Goal: Information Seeking & Learning: Check status

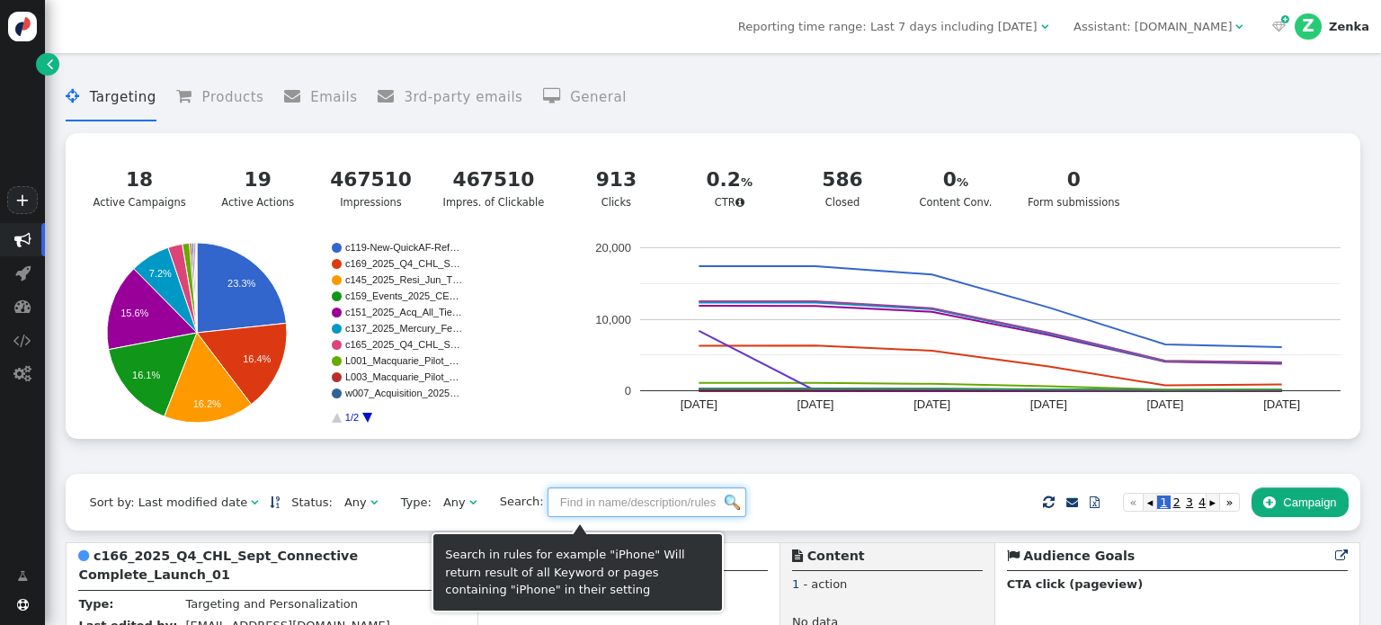
click at [572, 505] on input "text" at bounding box center [647, 502] width 199 height 31
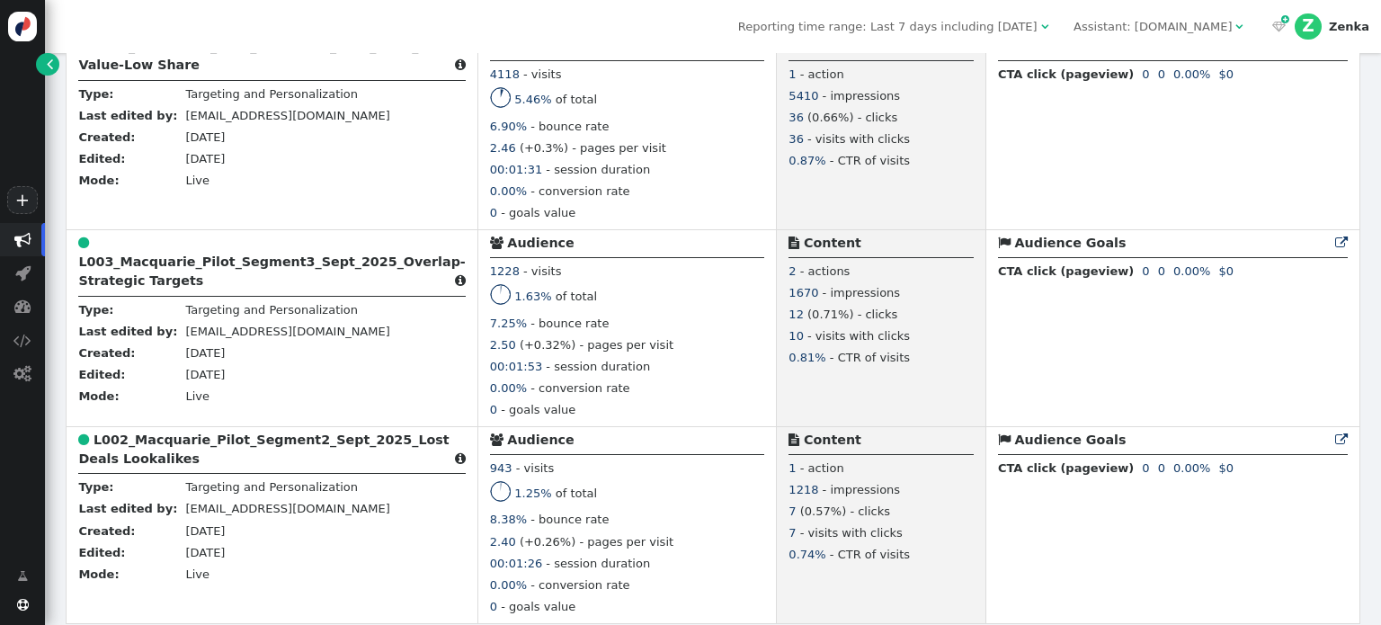
scroll to position [511, 0]
type input "l0"
click at [933, 37] on div "Reporting time range: Last 7 days including [DATE]  Assistant: [DOMAIN_NAME] …" at bounding box center [713, 26] width 1336 height 53
click at [937, 32] on span "Reporting time range: Last 7 days including [DATE]" at bounding box center [887, 26] width 299 height 13
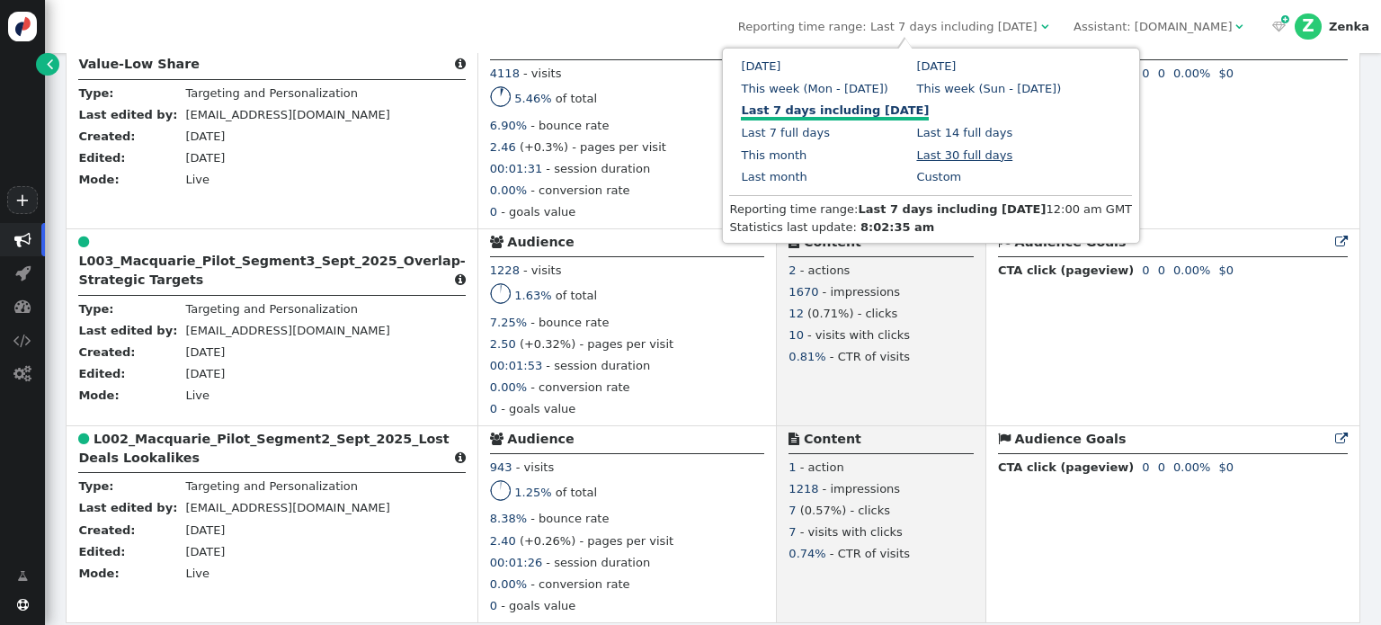
click at [916, 157] on link "Last 30 full days" at bounding box center [964, 154] width 96 height 13
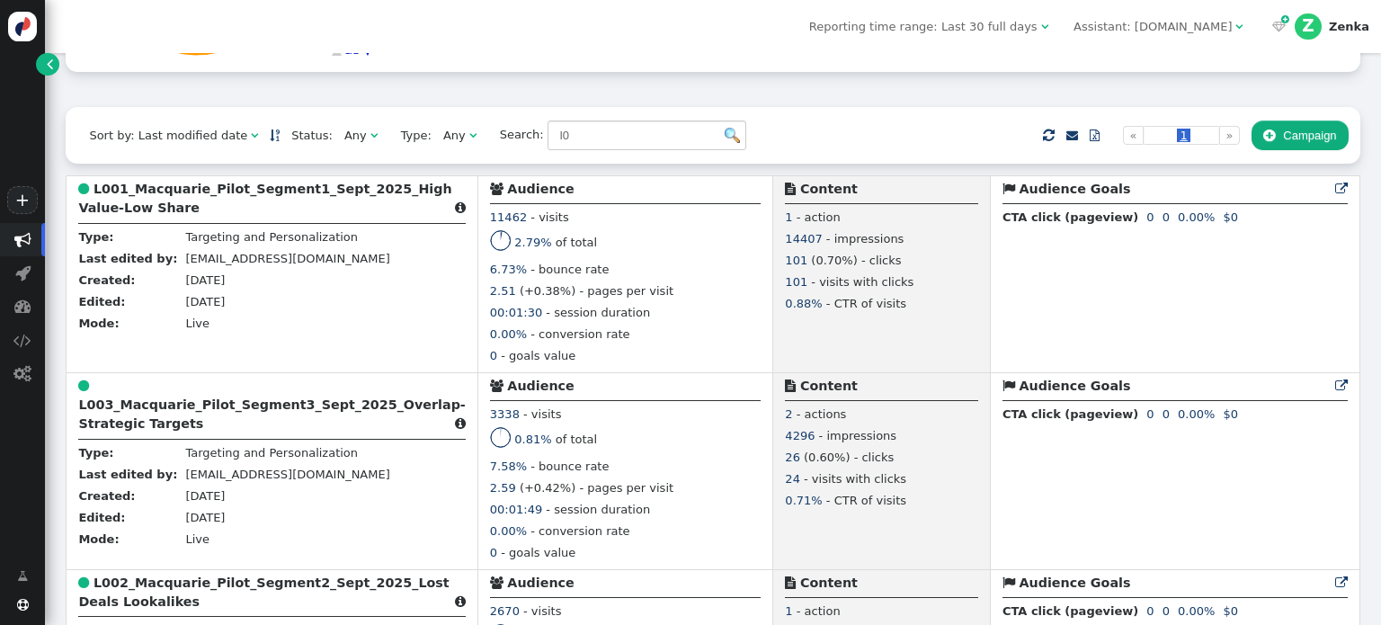
scroll to position [366, 0]
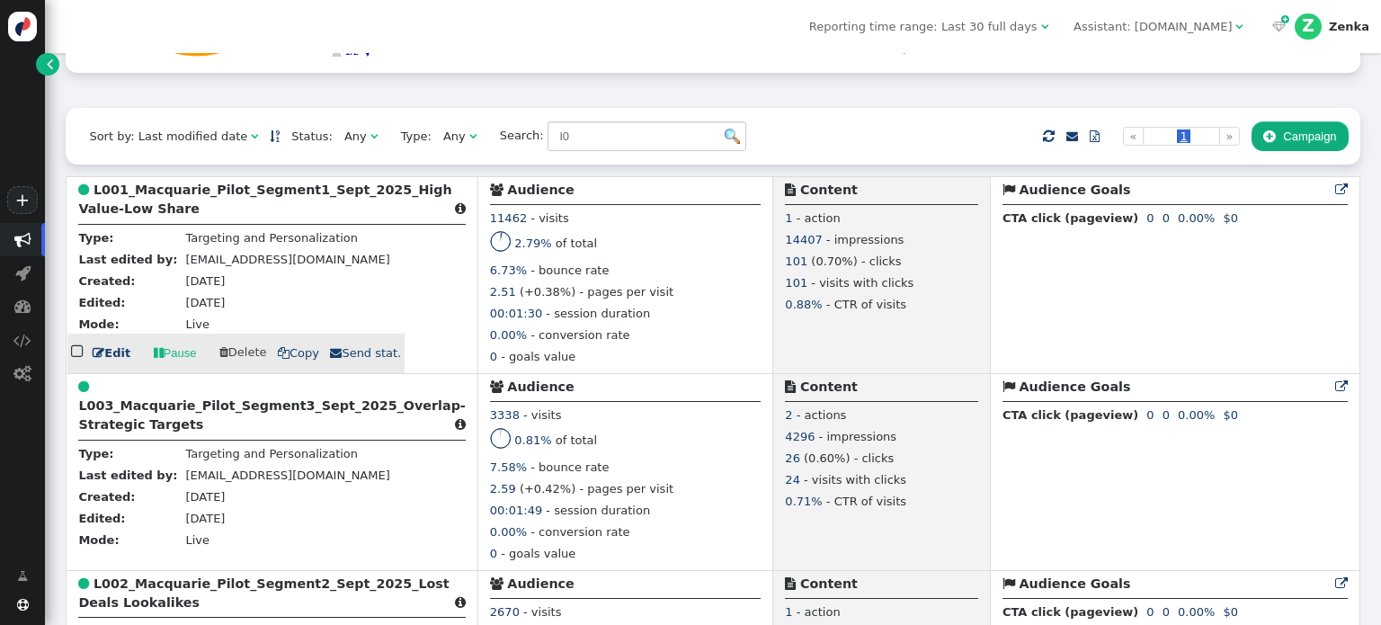
click at [290, 186] on b "L001_Macquarie_Pilot_Segment1_Sept_2025_High Value-Low Share" at bounding box center [264, 199] width 373 height 33
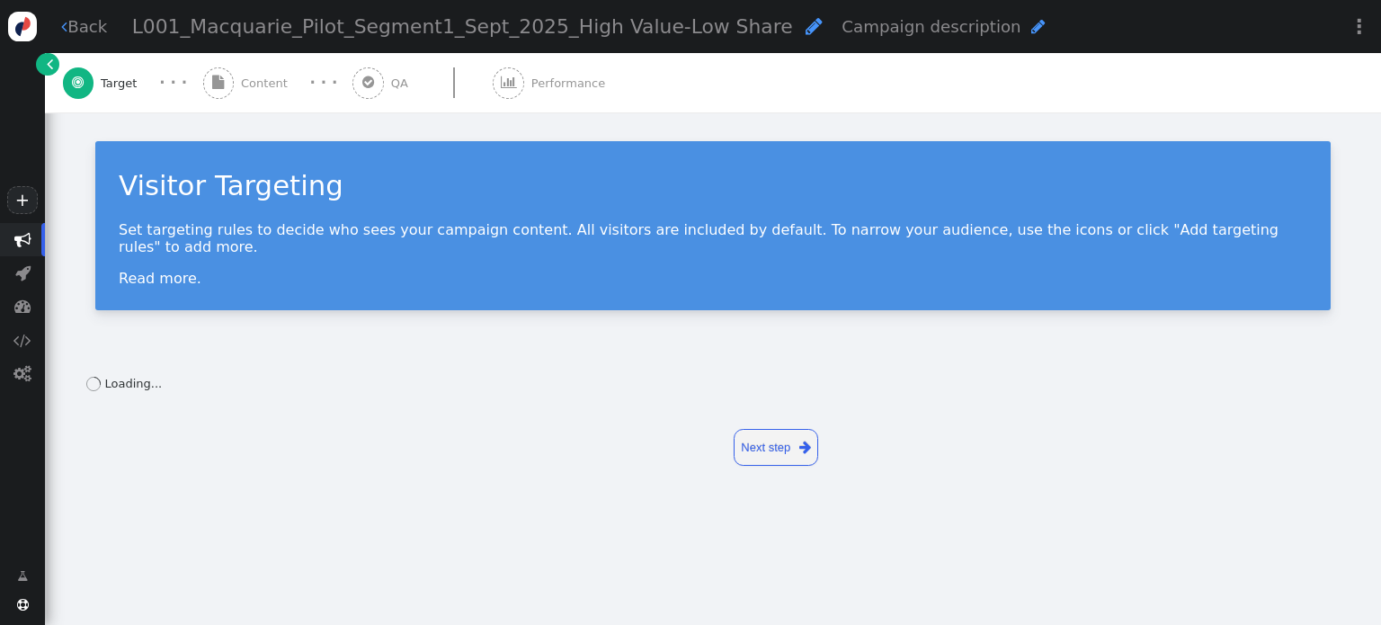
click at [557, 92] on div " Performance" at bounding box center [553, 82] width 120 height 59
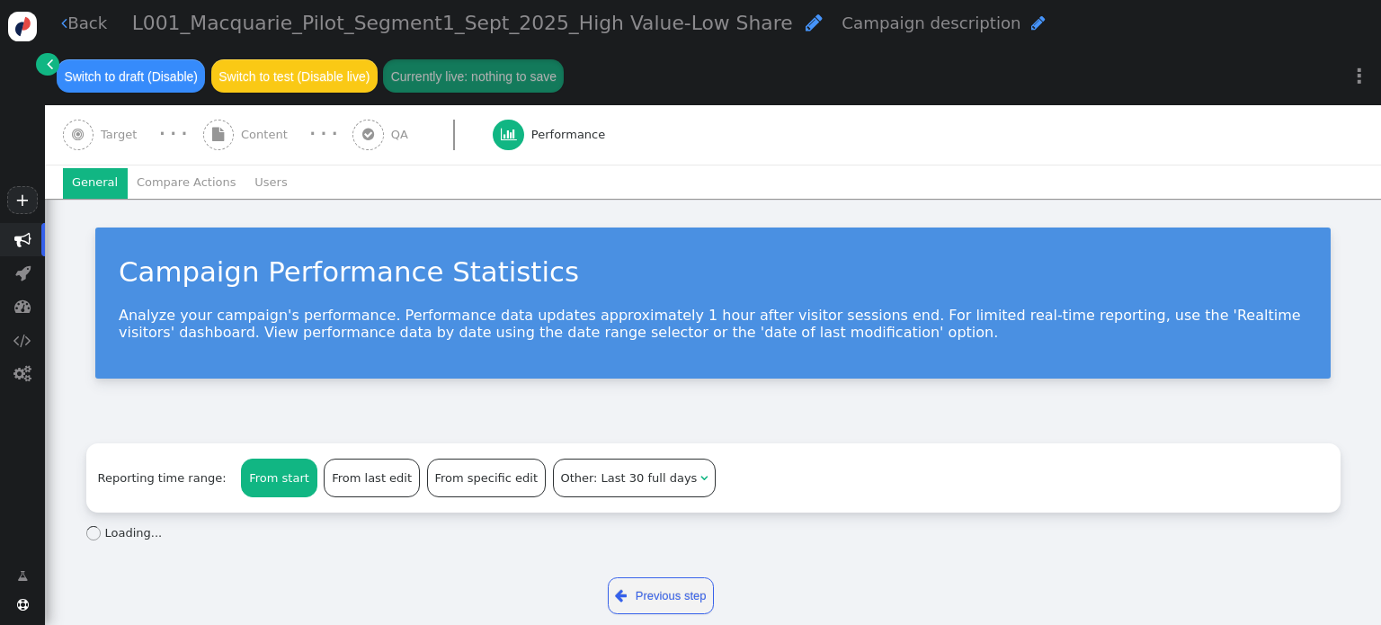
click at [213, 187] on li "Compare Actions" at bounding box center [187, 183] width 118 height 31
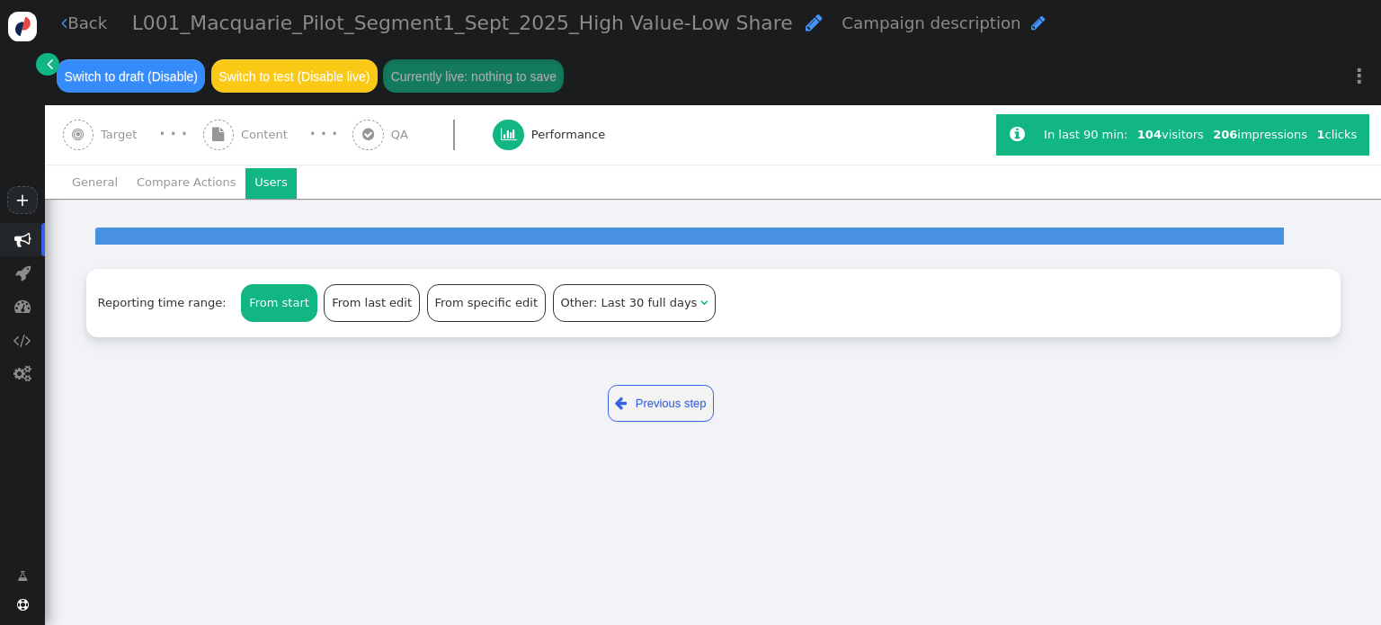
click at [246, 187] on li "Users" at bounding box center [271, 183] width 51 height 31
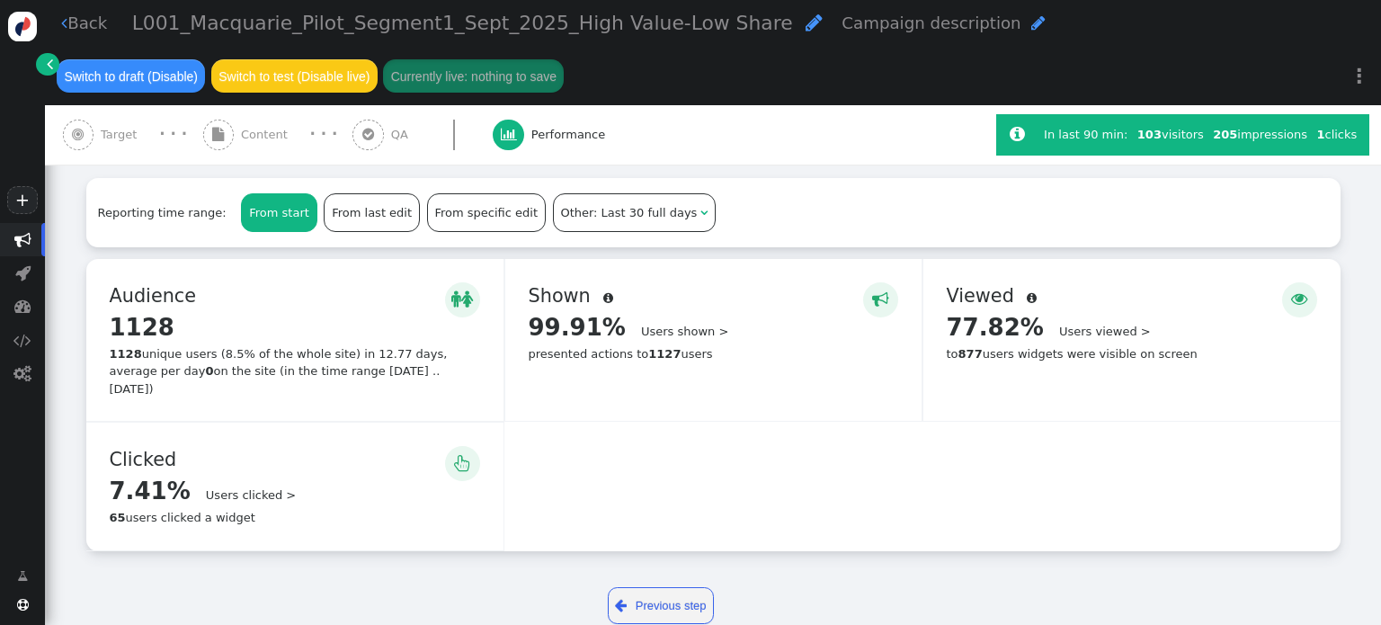
scroll to position [362, 0]
drag, startPoint x: 159, startPoint y: 342, endPoint x: 396, endPoint y: 344, distance: 236.5
click at [385, 348] on div "1128 unique users (8.5% of the whole site) in 12.77 days, average per day 0 on …" at bounding box center [295, 371] width 371 height 53
click at [396, 345] on div "1128 unique users (8.5% of the whole site) in 12.77 days, average per day 0 on …" at bounding box center [295, 371] width 371 height 53
drag, startPoint x: 442, startPoint y: 341, endPoint x: 314, endPoint y: 356, distance: 129.5
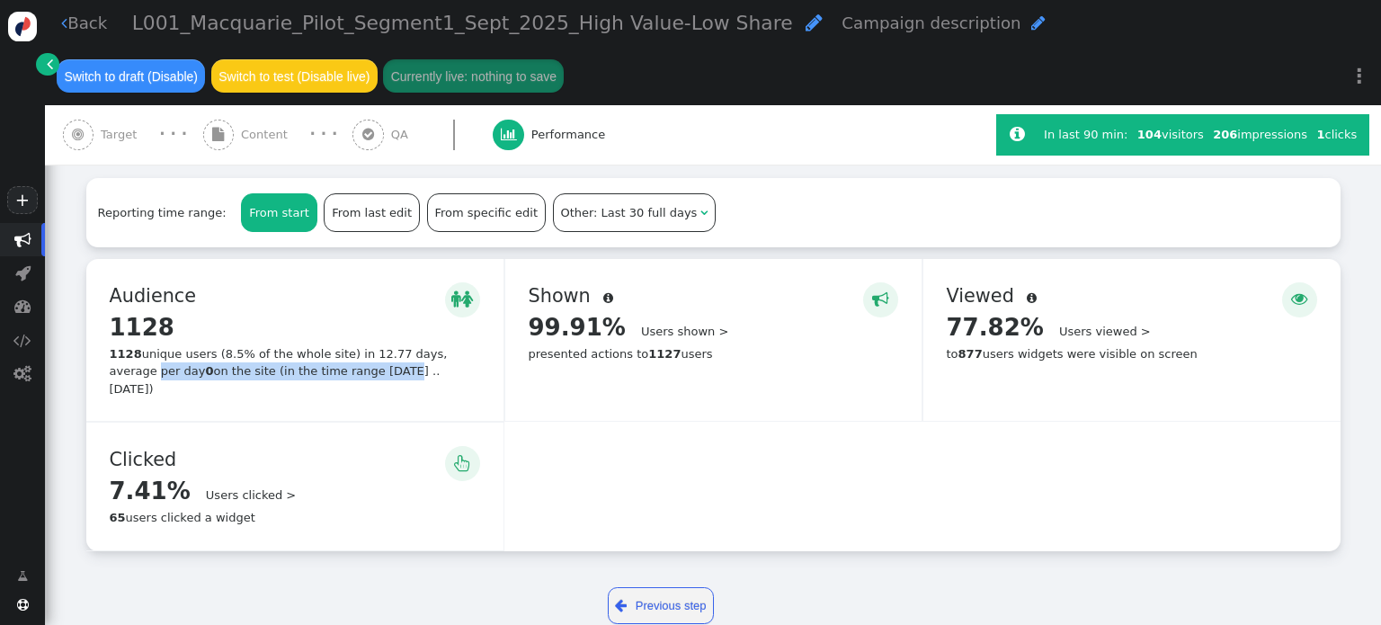
click at [314, 356] on div "1128 unique users (8.5% of the whole site) in 12.77 days, average per day 0 on …" at bounding box center [295, 371] width 371 height 53
drag, startPoint x: 174, startPoint y: 358, endPoint x: 442, endPoint y: 353, distance: 268.0
click at [439, 352] on div "1128 unique users (8.5% of the whole site) in 12.77 days, average per day 0 on …" at bounding box center [295, 371] width 371 height 53
click at [443, 353] on div "1128 unique users (8.5% of the whole site) in 12.77 days, average per day 0 on …" at bounding box center [295, 371] width 371 height 53
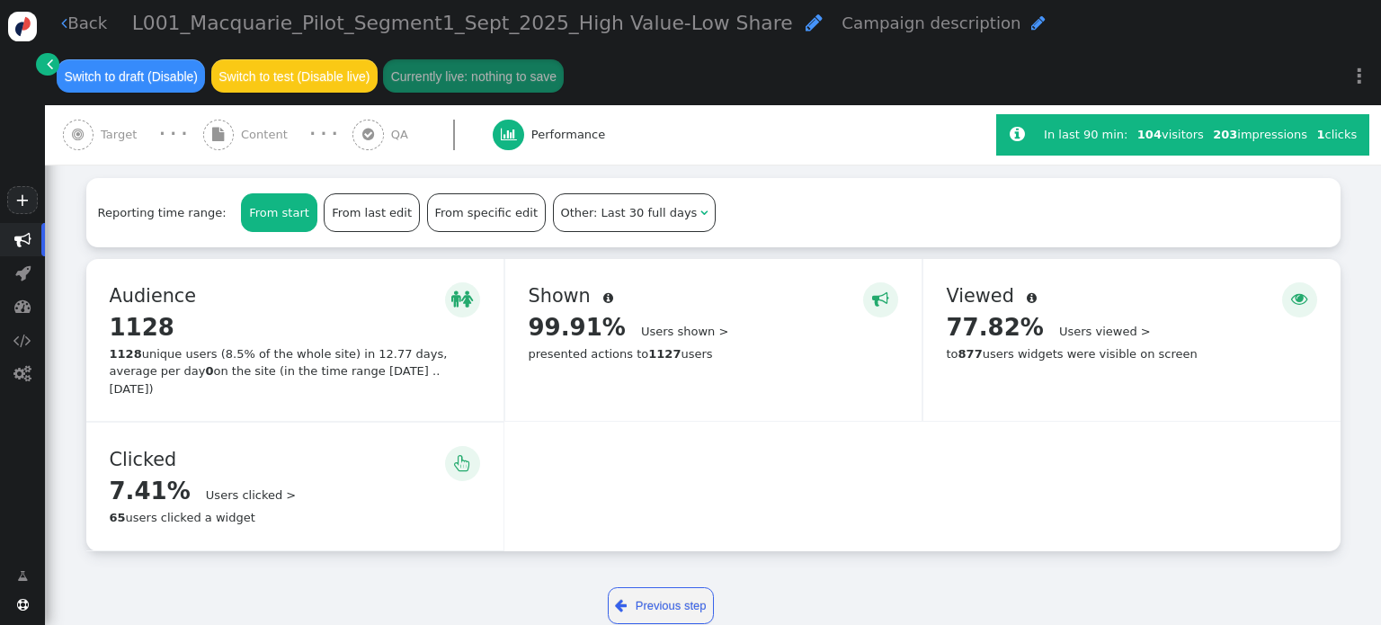
drag, startPoint x: 446, startPoint y: 353, endPoint x: 176, endPoint y: 349, distance: 269.8
click at [183, 349] on div "1128 unique users (8.5% of the whole site) in 12.77 days, average per day 0 on …" at bounding box center [295, 371] width 371 height 53
click at [173, 349] on div "1128 unique users (8.5% of the whole site) in 12.77 days, average per day 0 on …" at bounding box center [295, 371] width 371 height 53
click at [162, 478] on span "7.41%" at bounding box center [150, 491] width 81 height 27
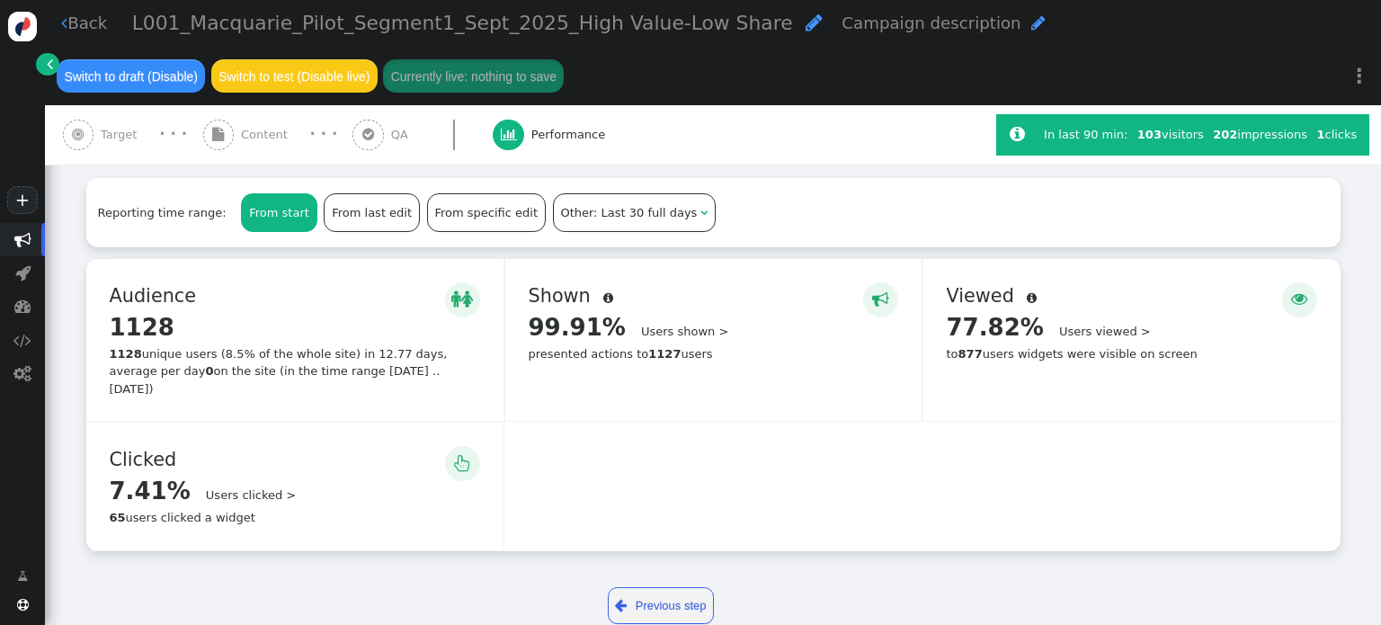
click at [397, 513] on div " Clicked  7.41% Users clicked > 65 users clicked a widget" at bounding box center [294, 487] width 417 height 128
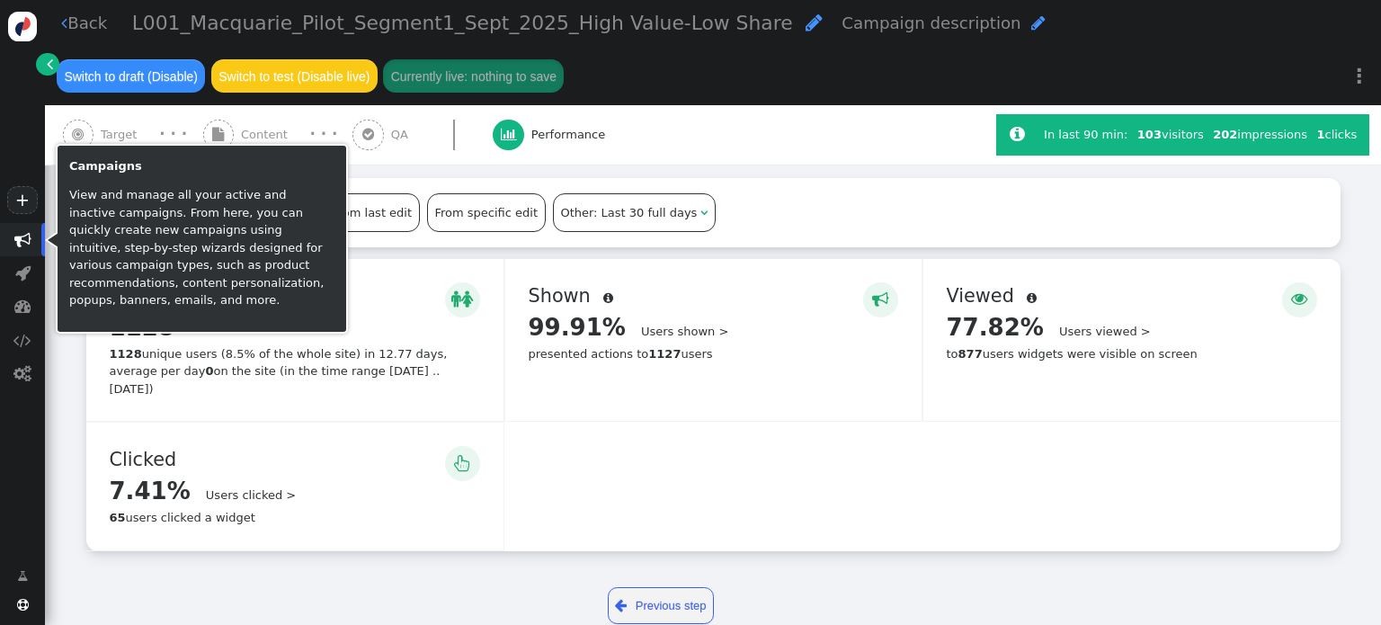
click at [23, 235] on span "" at bounding box center [22, 239] width 17 height 17
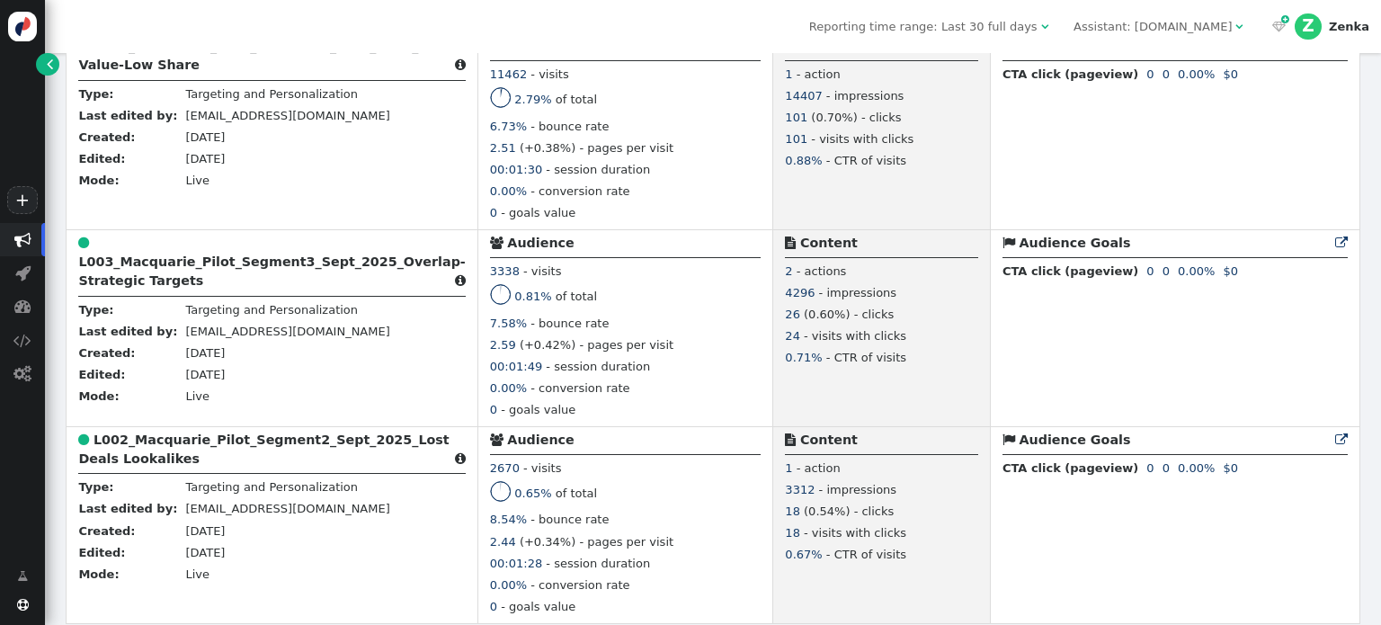
scroll to position [520, 0]
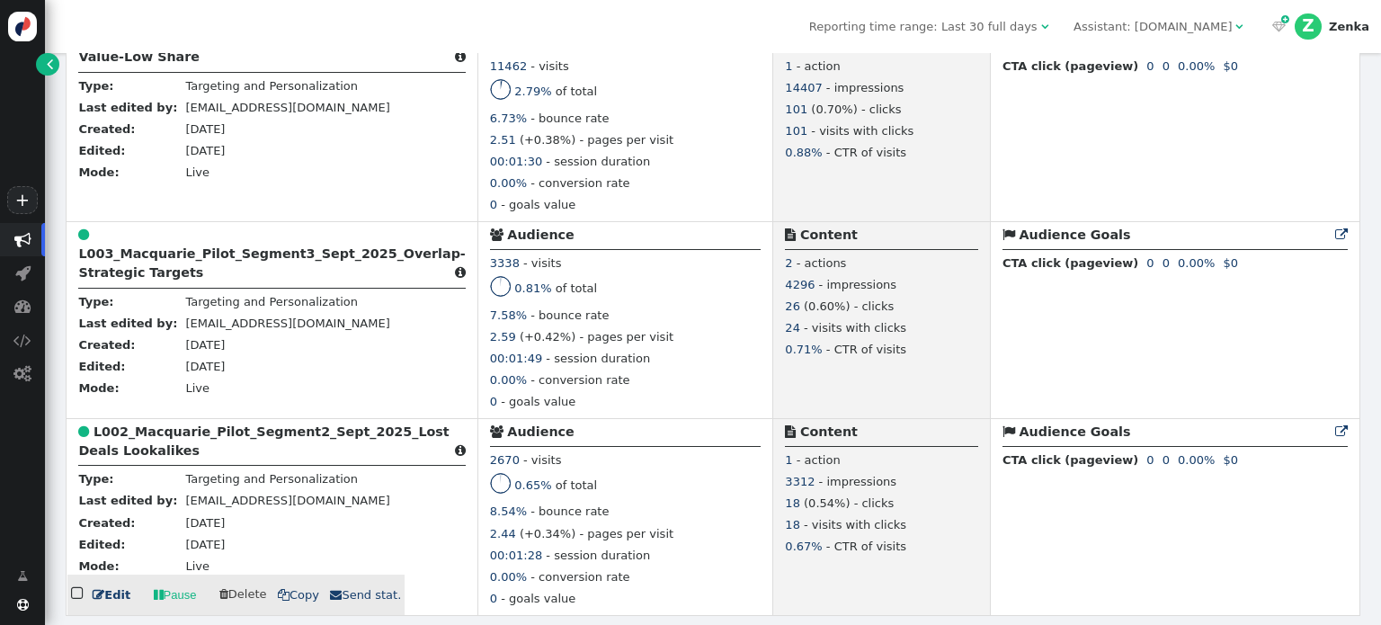
click at [136, 458] on b "L002_Macquarie_Pilot_Segment2_Sept_2025_Lost Deals Lookalikes" at bounding box center [263, 440] width 371 height 33
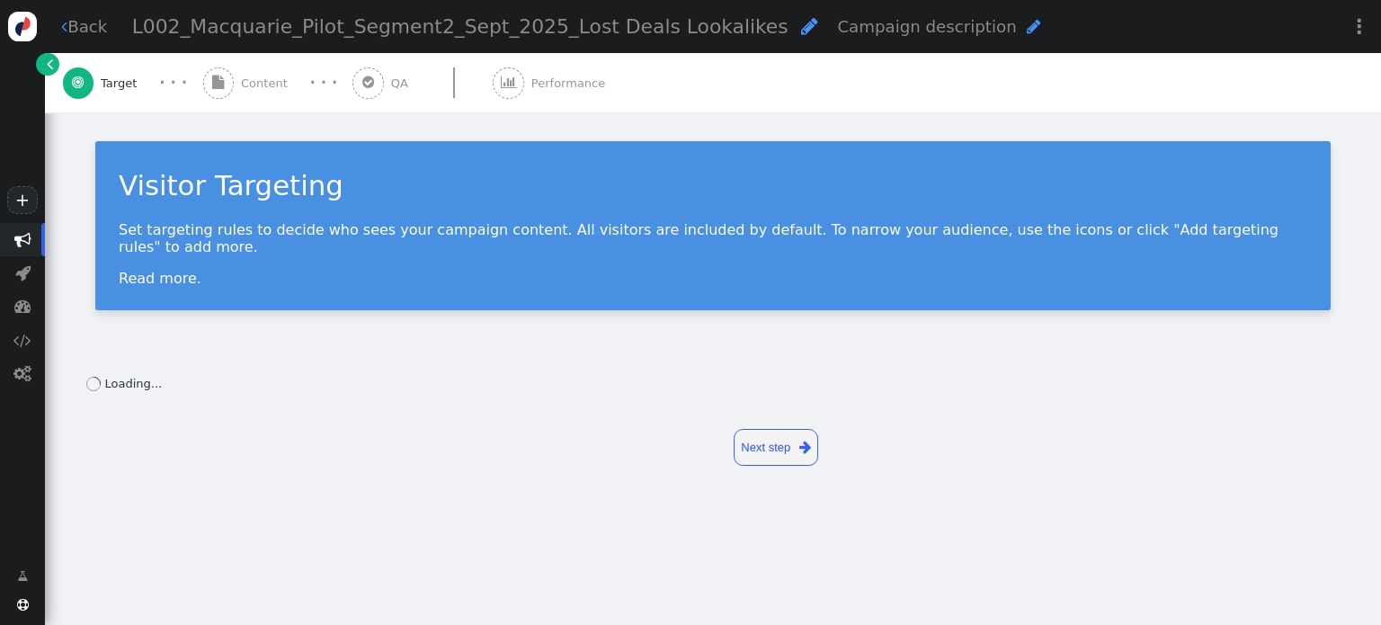
click at [550, 87] on span "Performance" at bounding box center [571, 84] width 81 height 18
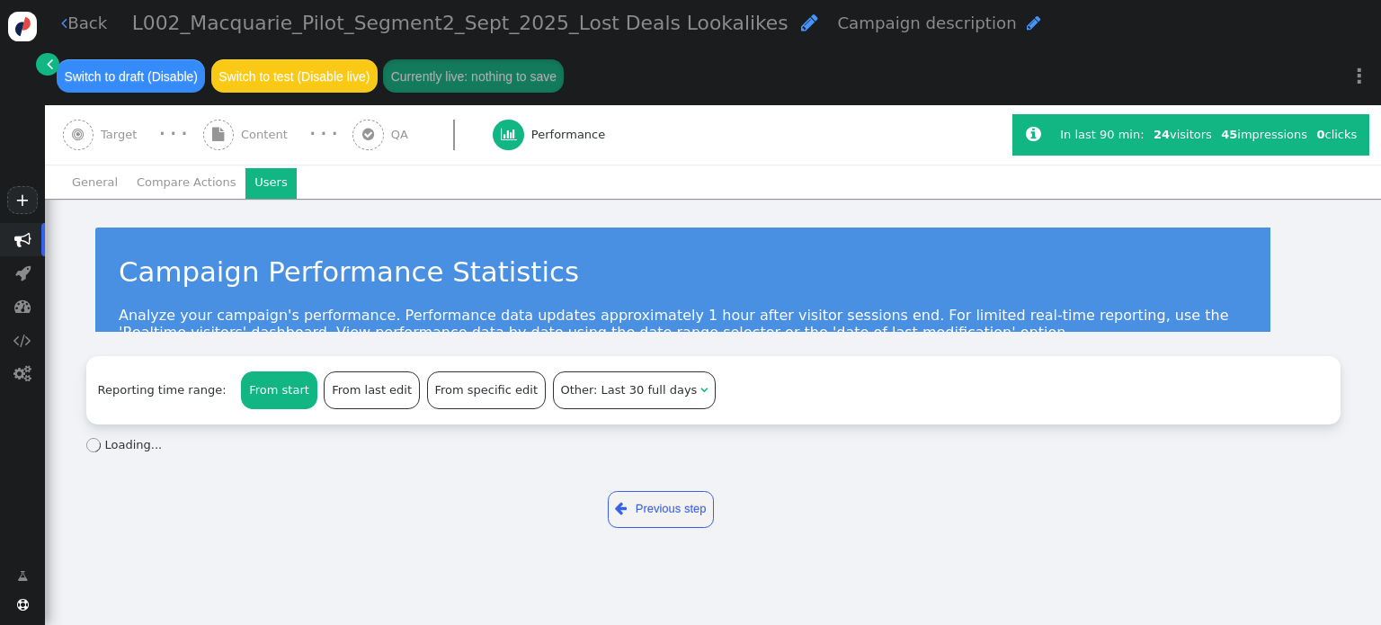
click at [262, 186] on li "Users" at bounding box center [271, 183] width 51 height 31
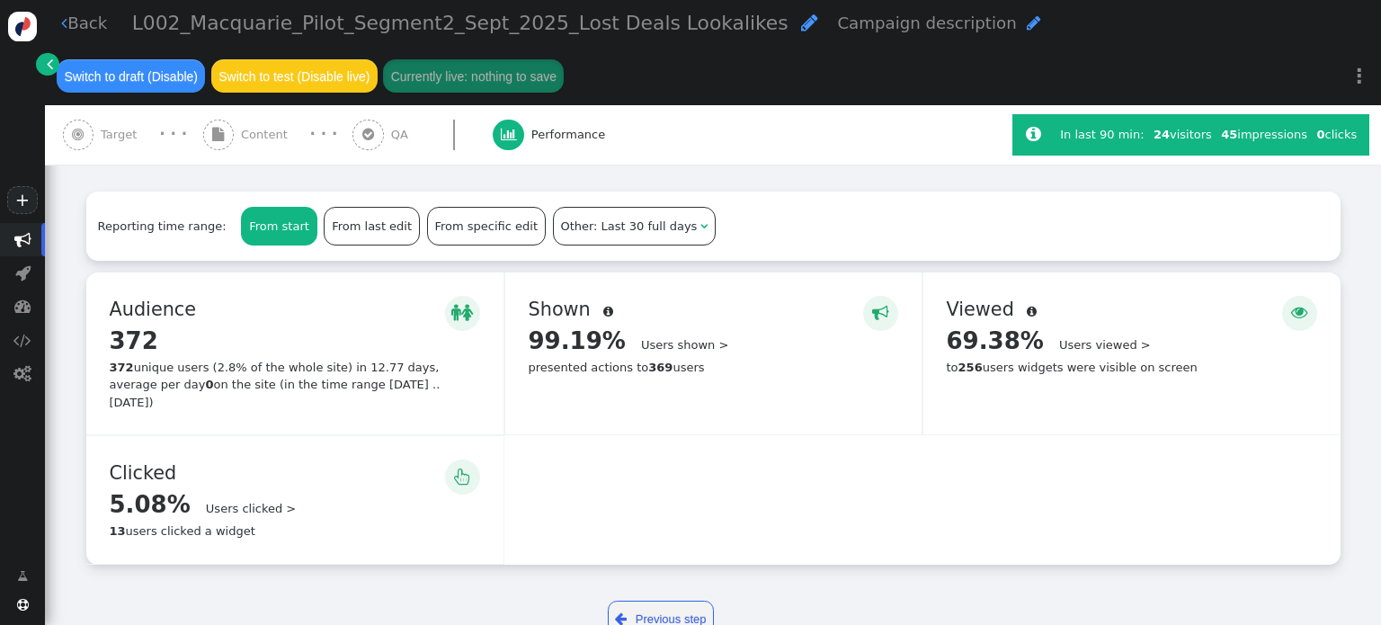
scroll to position [362, 0]
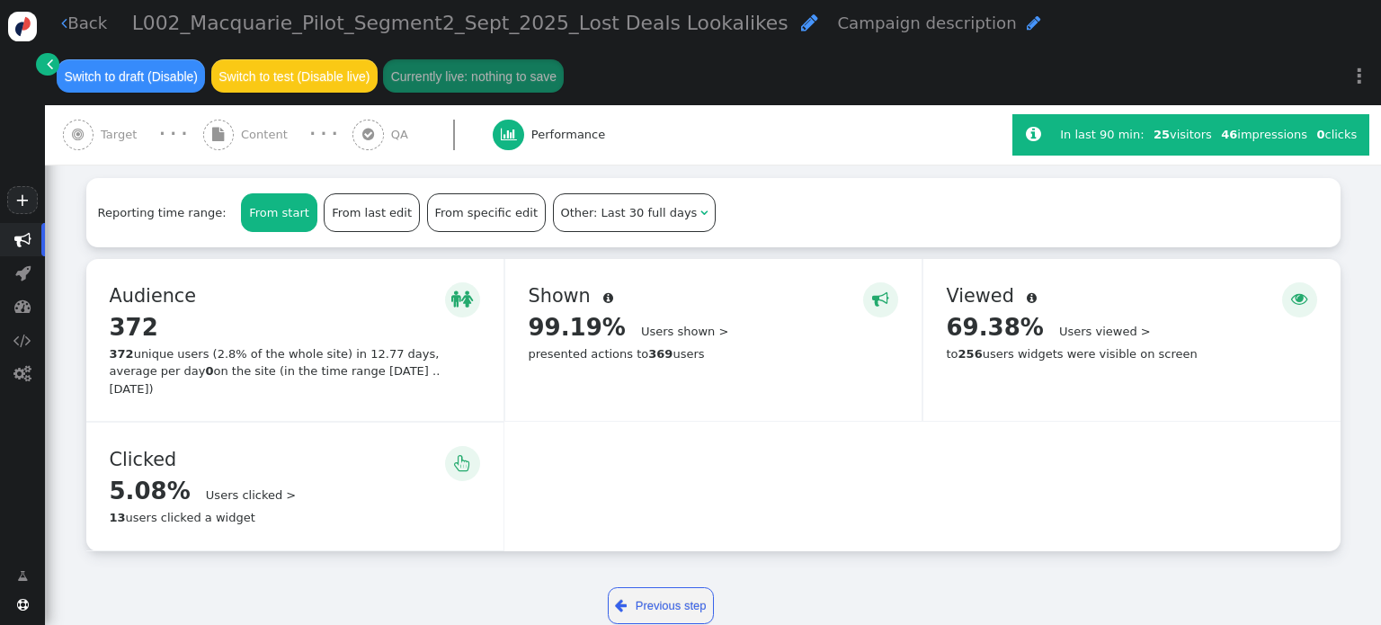
click at [1353, 78] on link "⋮" at bounding box center [1359, 75] width 43 height 53
click at [1264, 64] on div " Back L002_Macquarie_Pilot_Segment2_Sept_2025_Lost Deals Lookalikes  Campaign…" at bounding box center [713, 52] width 1336 height 105
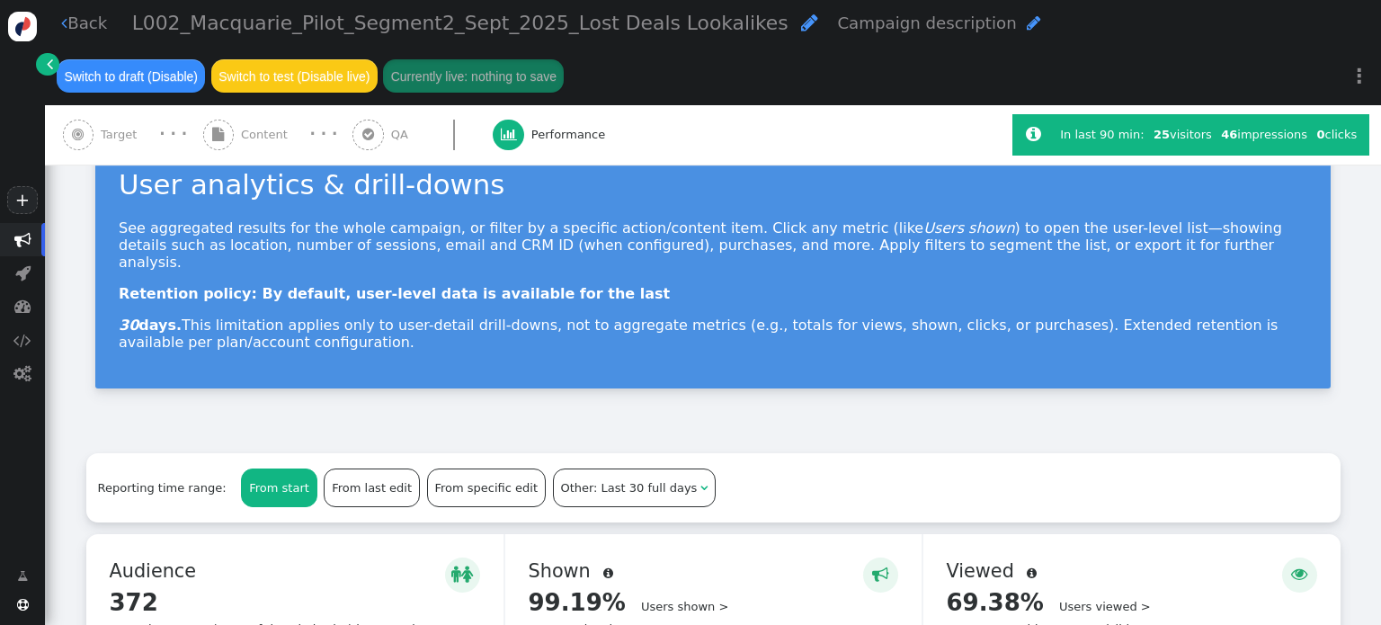
scroll to position [0, 0]
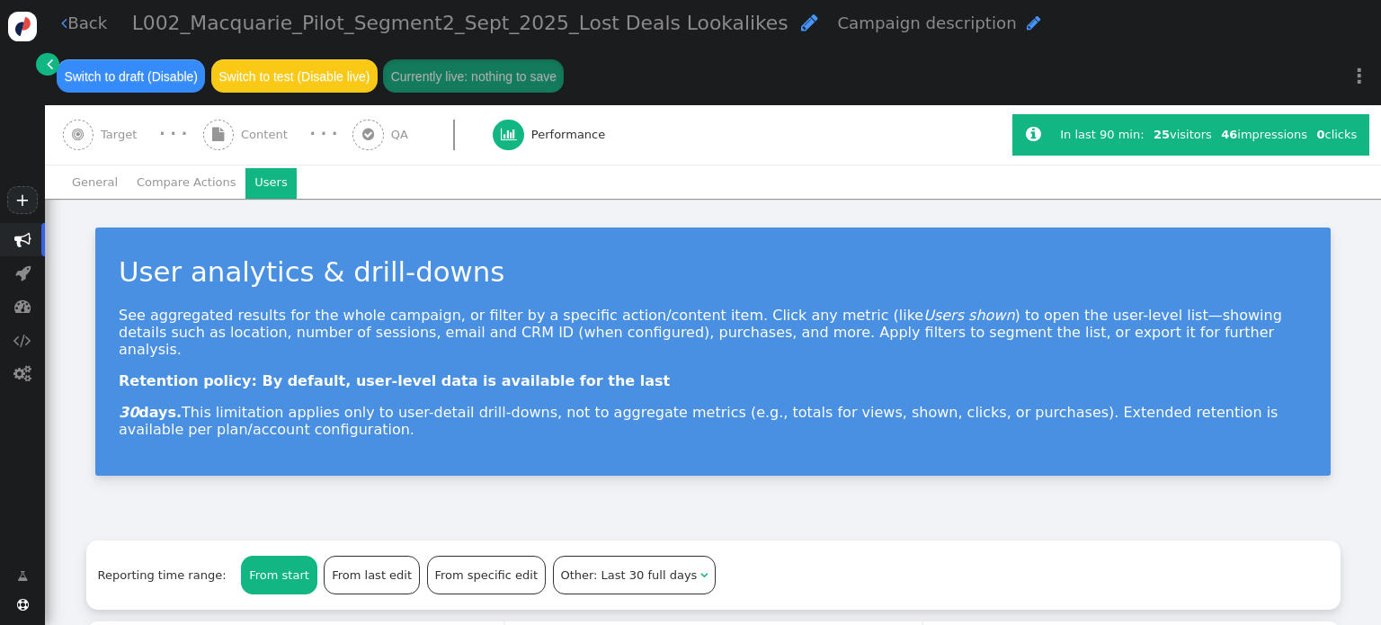
click at [18, 239] on span "" at bounding box center [22, 239] width 17 height 17
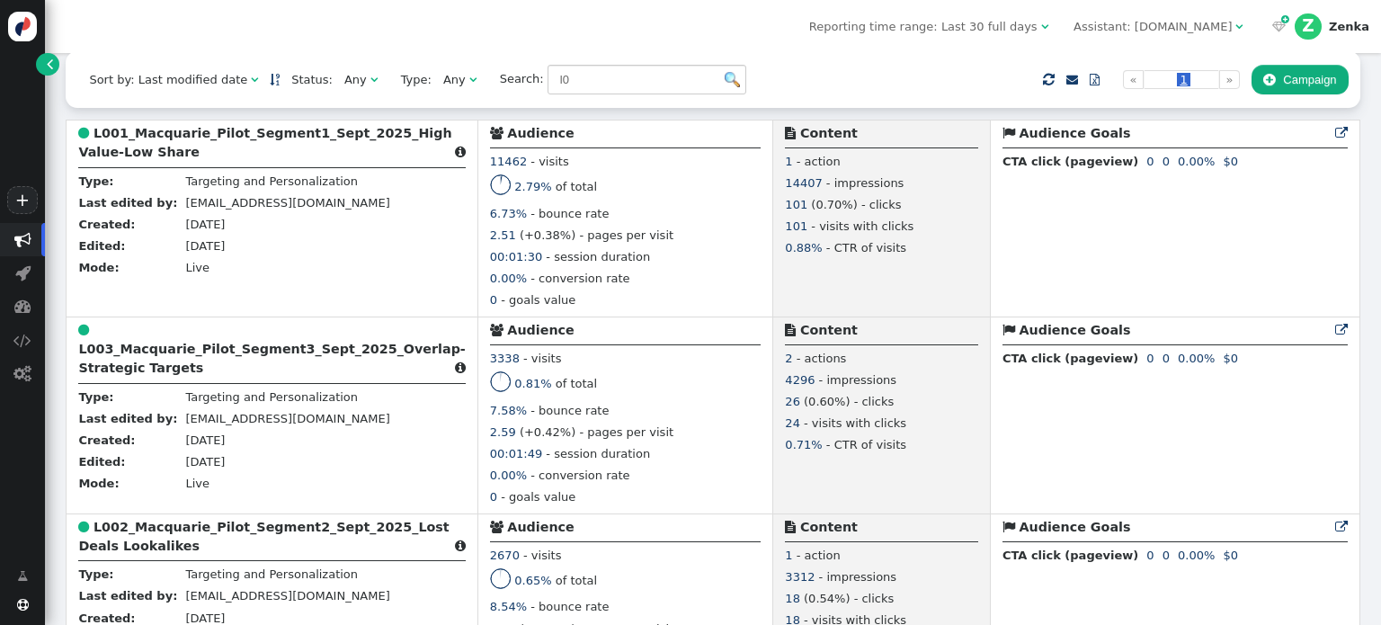
scroll to position [520, 0]
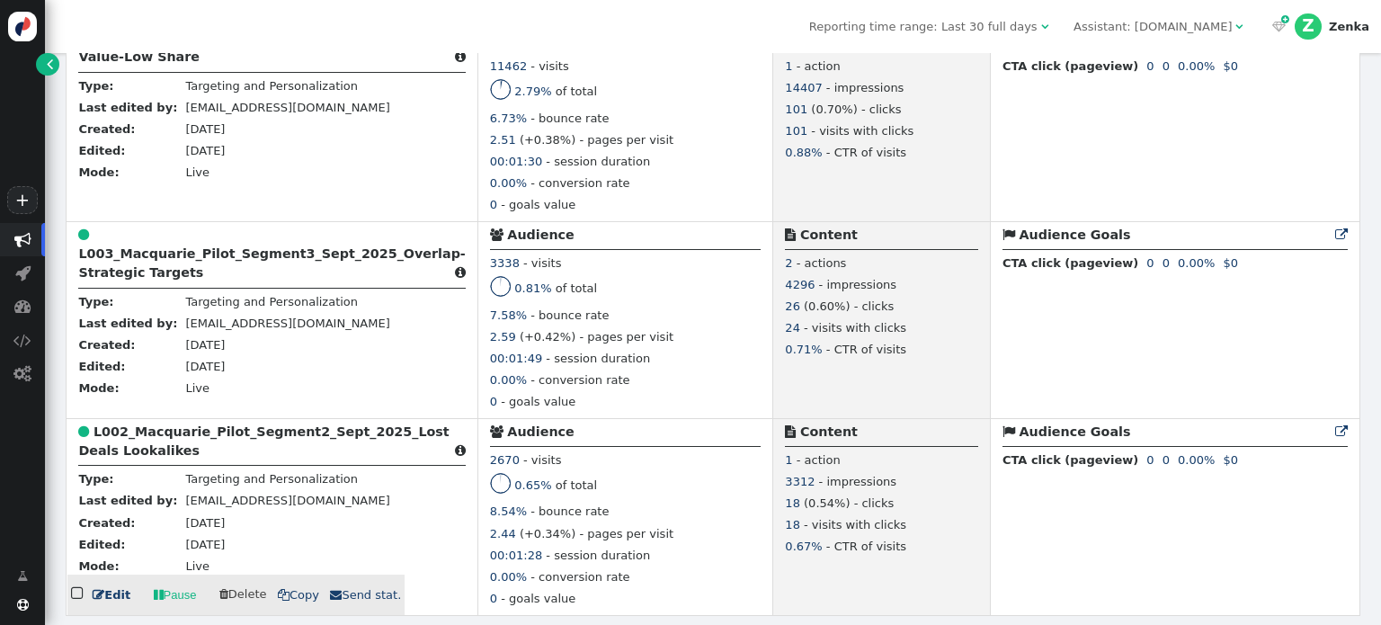
click at [1337, 582] on td " Audience Goals  0 0 0.00% 0 0 0.00% 0 0 0.00% 0 0 0.00% 0 0 0.00% 0 0 0.00% …" at bounding box center [1175, 516] width 370 height 197
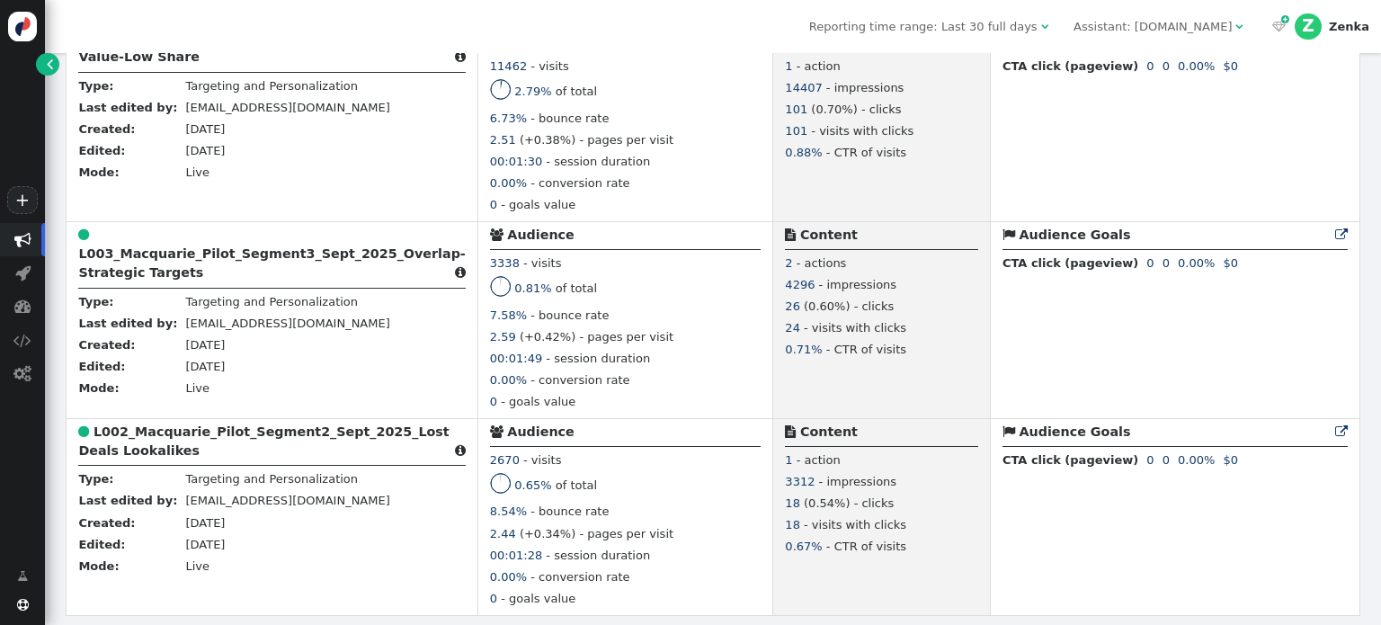
click at [1355, 44] on div "  Z Zenka" at bounding box center [1322, 26] width 120 height 53
click at [1356, 35] on span "Z Zenka" at bounding box center [1332, 26] width 75 height 27
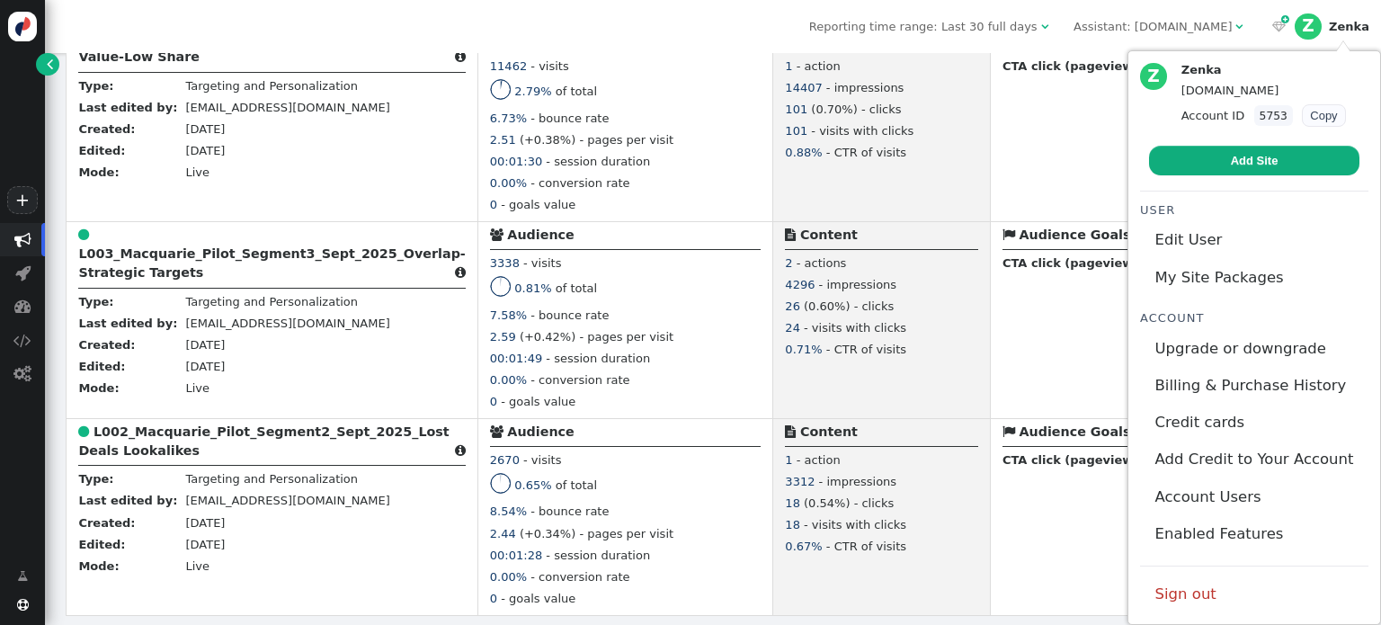
click at [18, 517] on div " Campaigns  Realtime Visitors  Dashboard  Tracker Settings  Settings" at bounding box center [22, 385] width 45 height 325
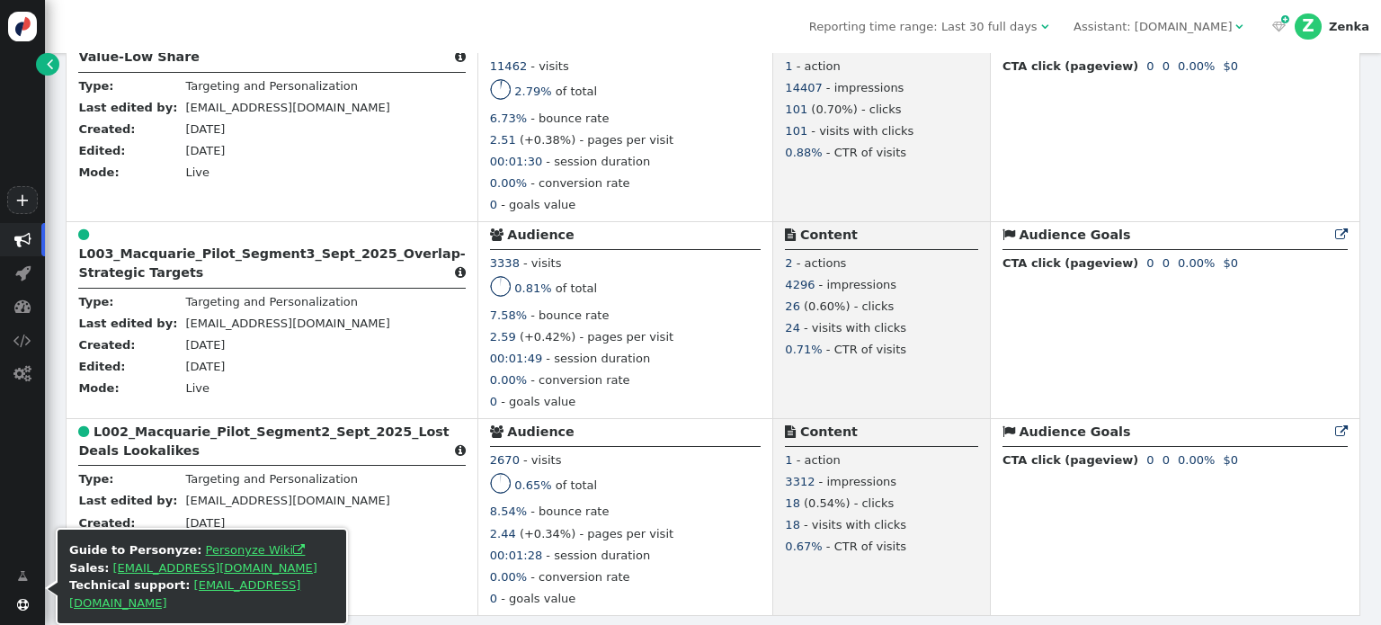
click at [18, 604] on span "" at bounding box center [23, 605] width 12 height 12
click at [206, 557] on link "Personyze Wiki " at bounding box center [256, 549] width 100 height 13
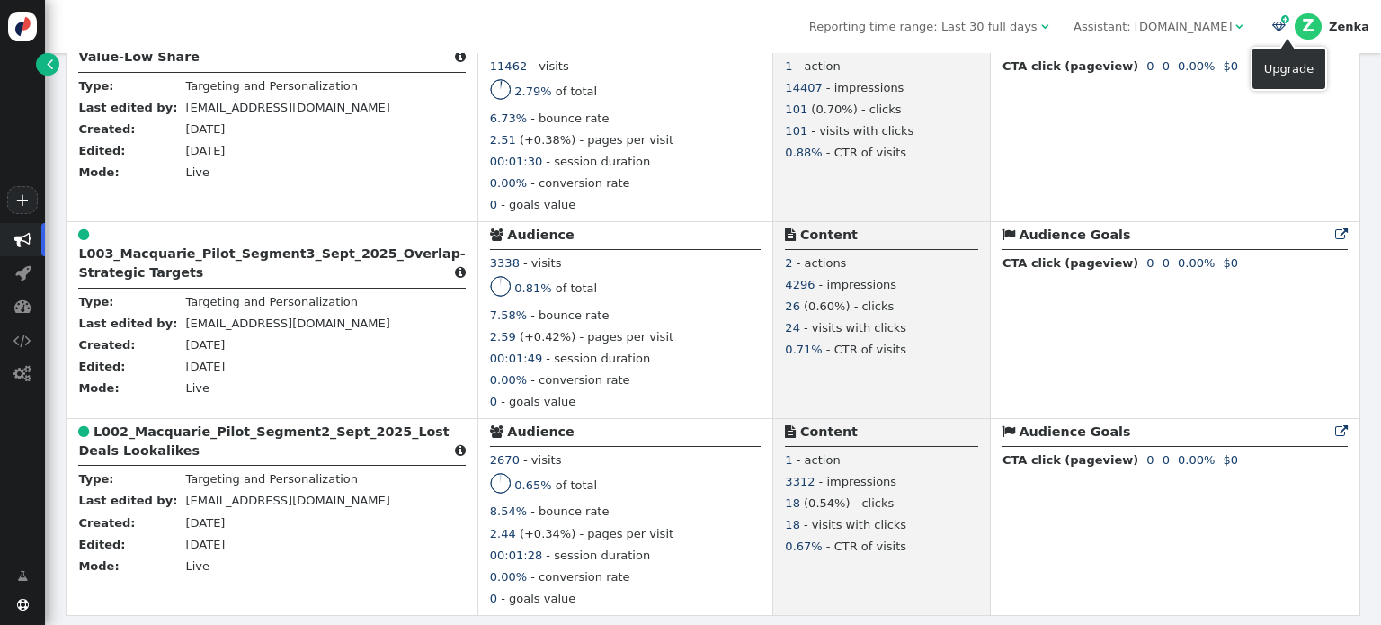
click at [1286, 27] on span "" at bounding box center [1279, 27] width 13 height 12
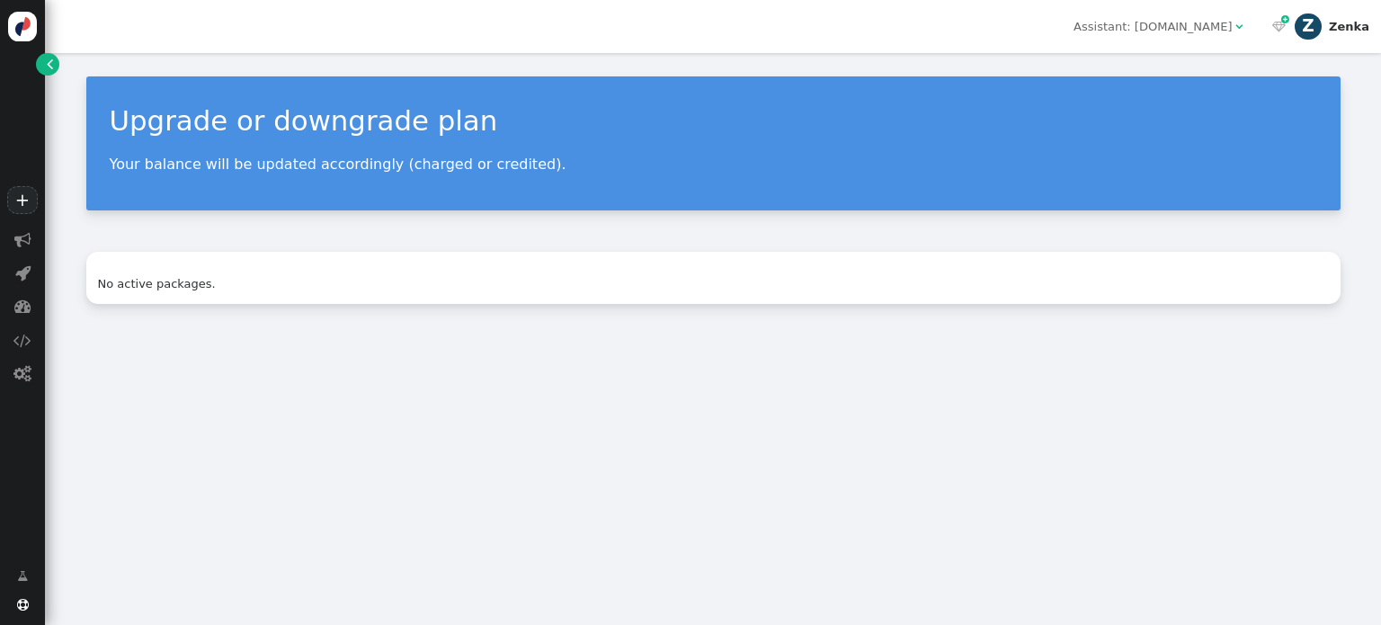
click at [1322, 18] on div "Z" at bounding box center [1308, 26] width 27 height 27
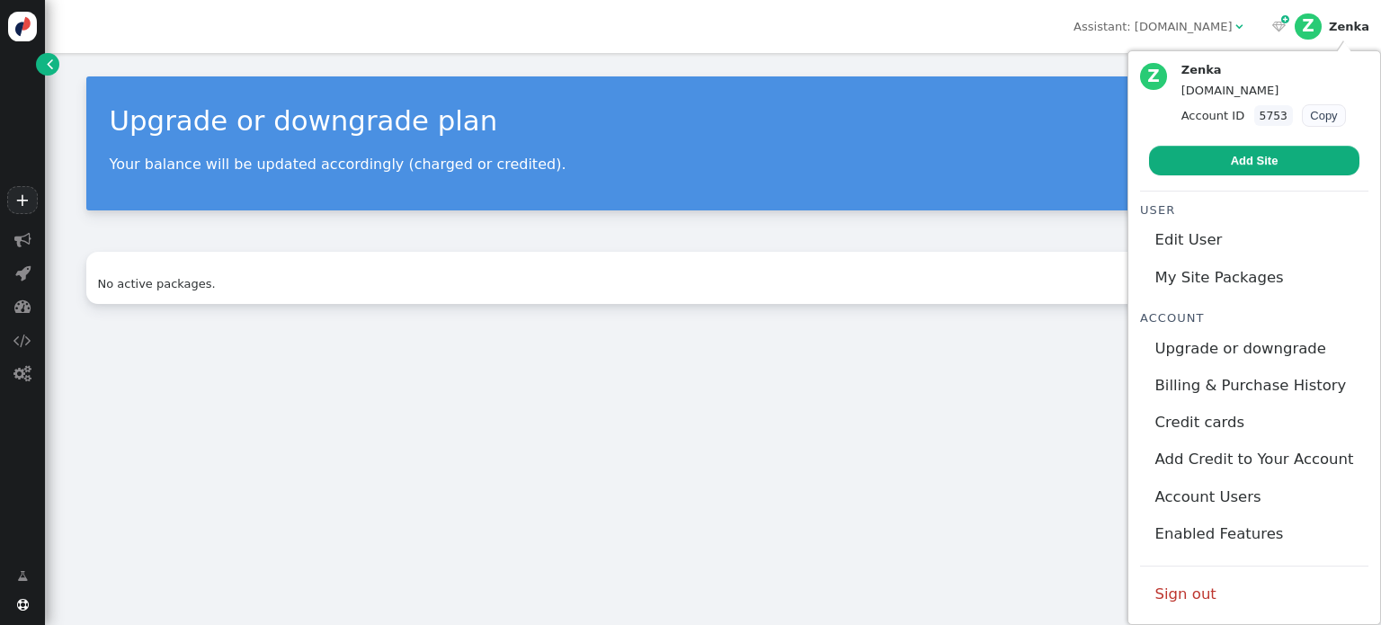
click at [1206, 27] on div "Assistant: [DOMAIN_NAME]" at bounding box center [1153, 27] width 158 height 18
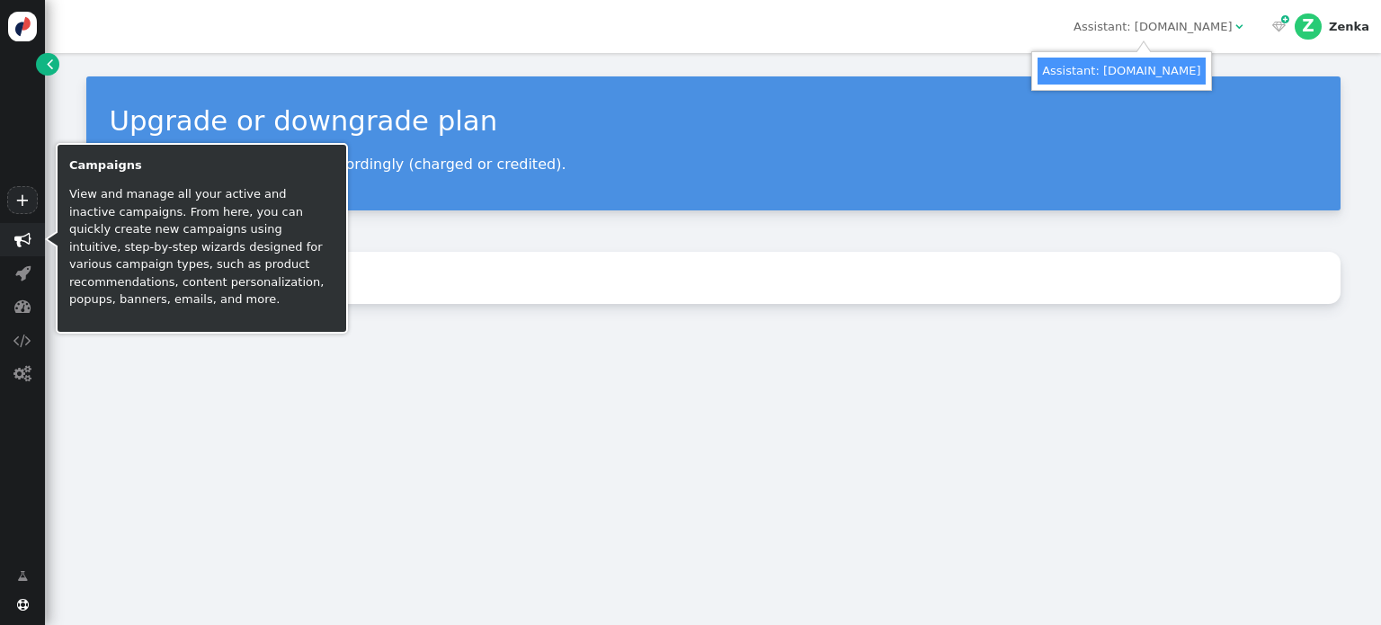
click at [14, 240] on span "" at bounding box center [22, 239] width 17 height 17
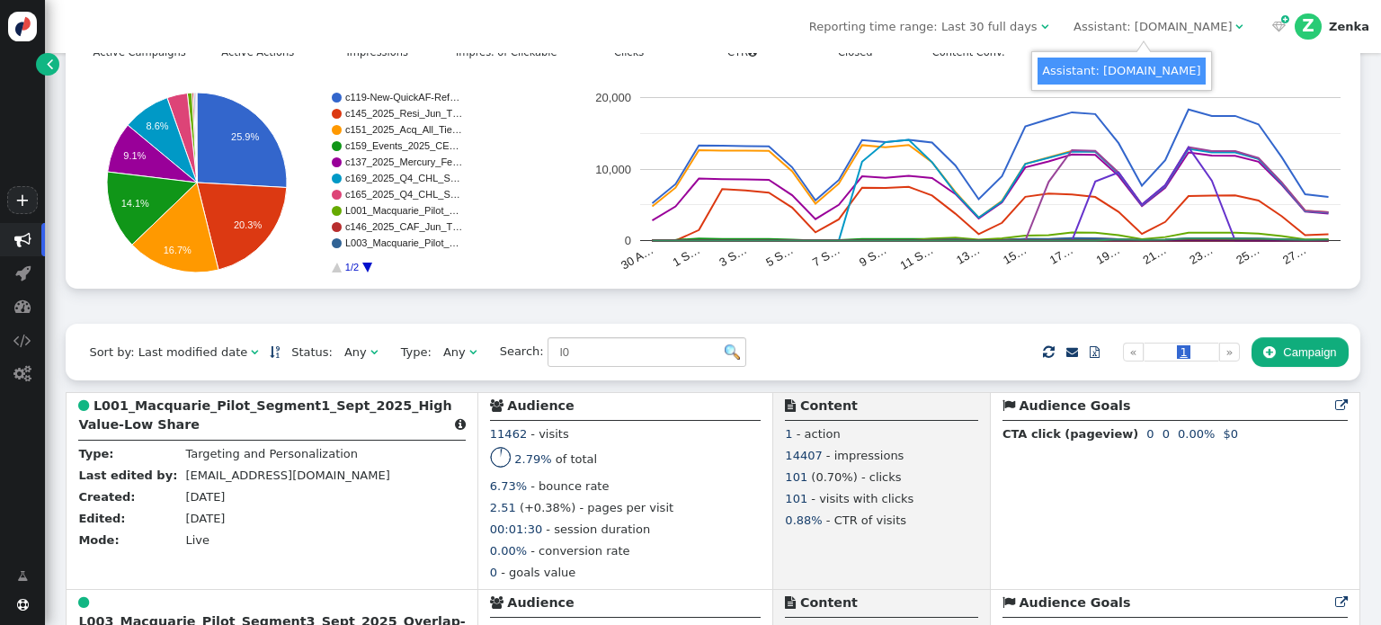
scroll to position [520, 0]
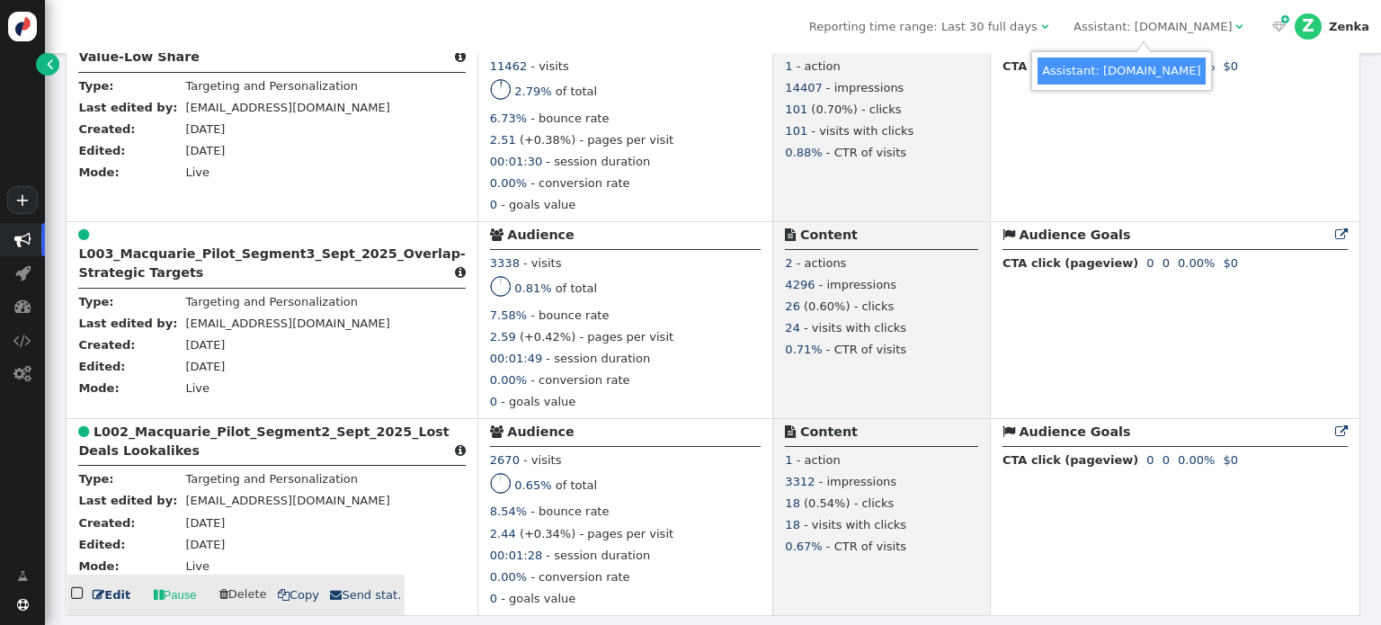
click at [1328, 598] on td " Audience Goals  0 0 0.00% 0 0 0.00% 0 0 0.00% 0 0 0.00% 0 0 0.00% 0 0 0.00% …" at bounding box center [1175, 516] width 370 height 197
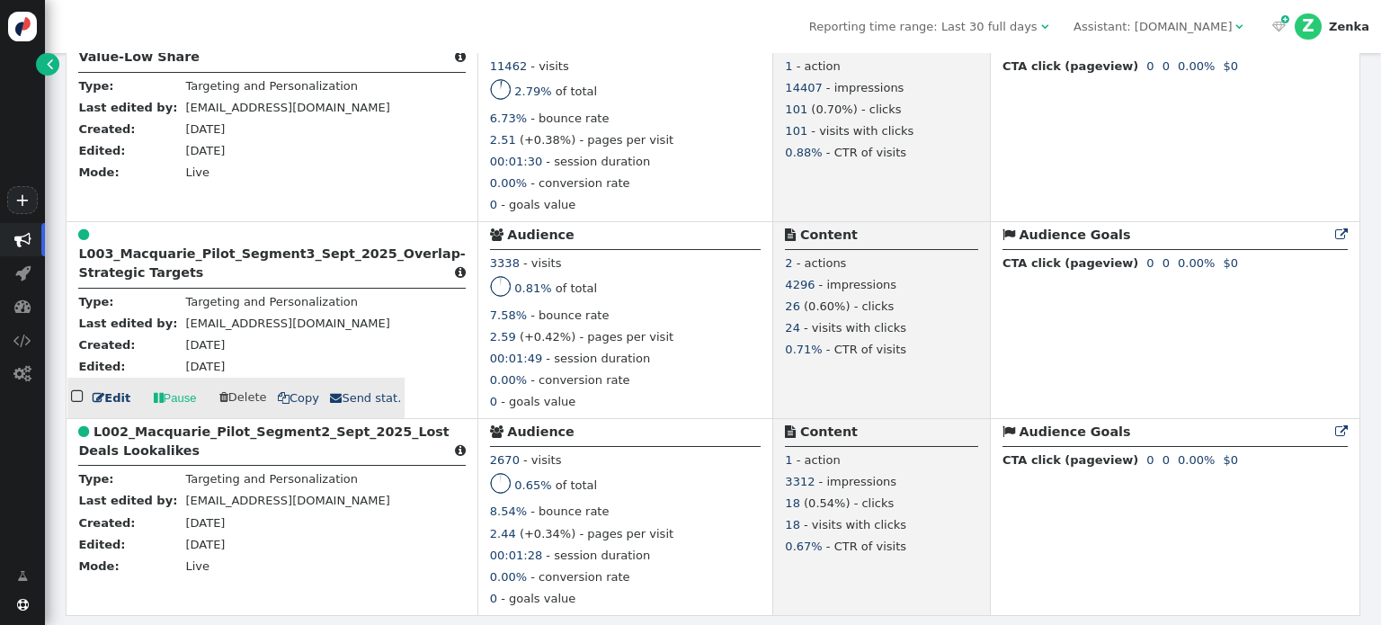
drag, startPoint x: 583, startPoint y: 359, endPoint x: 430, endPoint y: 374, distance: 153.6
click at [431, 374] on tr " L003_Macquarie_Pilot_Segment3_Sept_2025_Overlap-Strategic Targets  Type: Tar…" at bounding box center [713, 319] width 1293 height 197
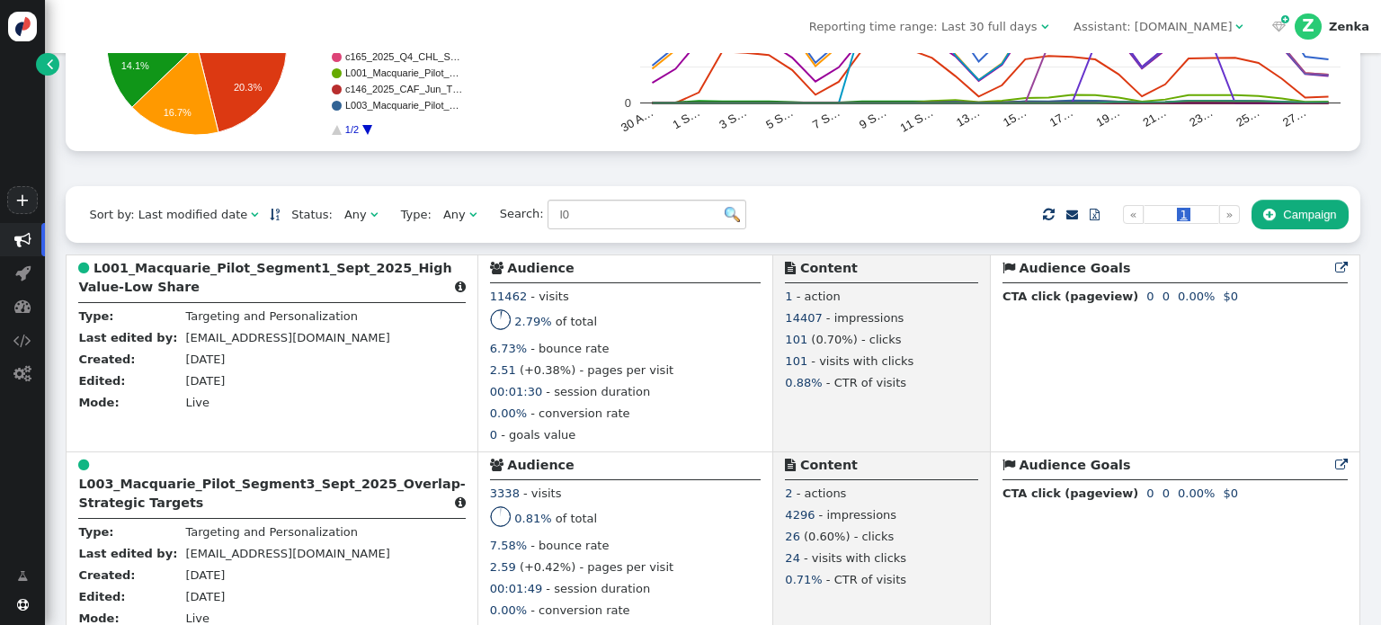
scroll to position [287, 0]
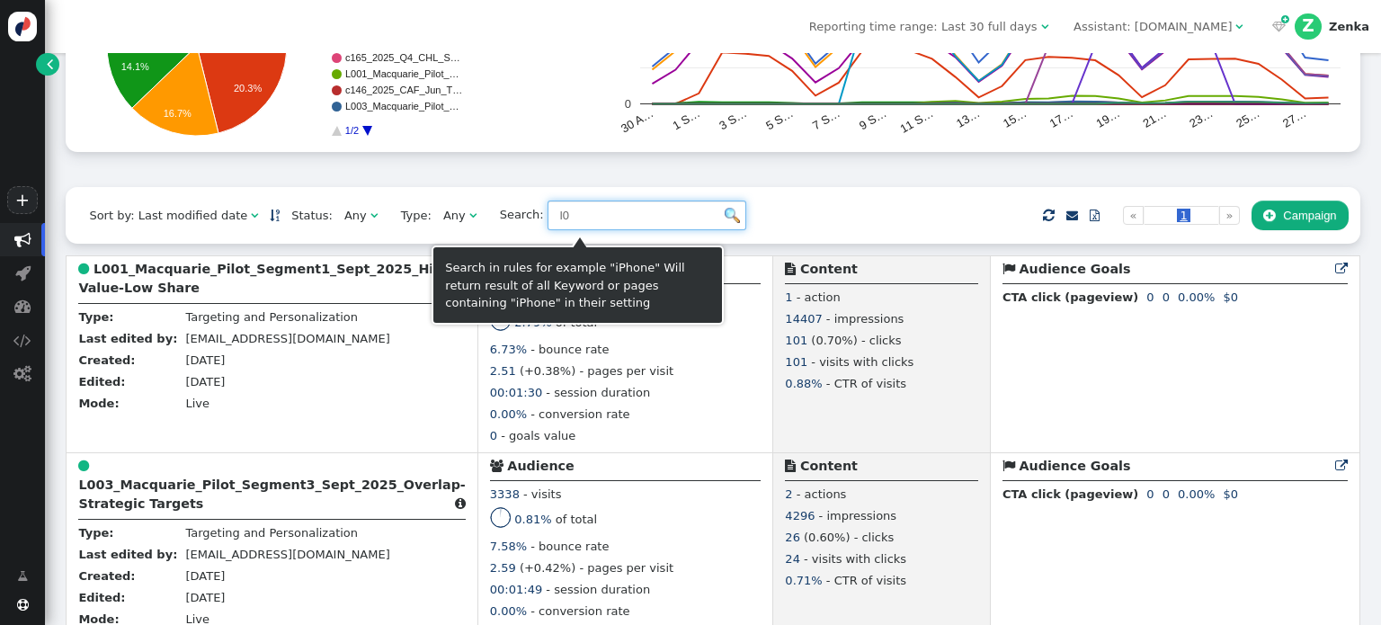
drag, startPoint x: 540, startPoint y: 215, endPoint x: 446, endPoint y: 223, distance: 94.8
click at [446, 223] on div "Sort by: Last modified date   Status: Any  Type: Any  Search: l0     Im…" at bounding box center [713, 215] width 1294 height 56
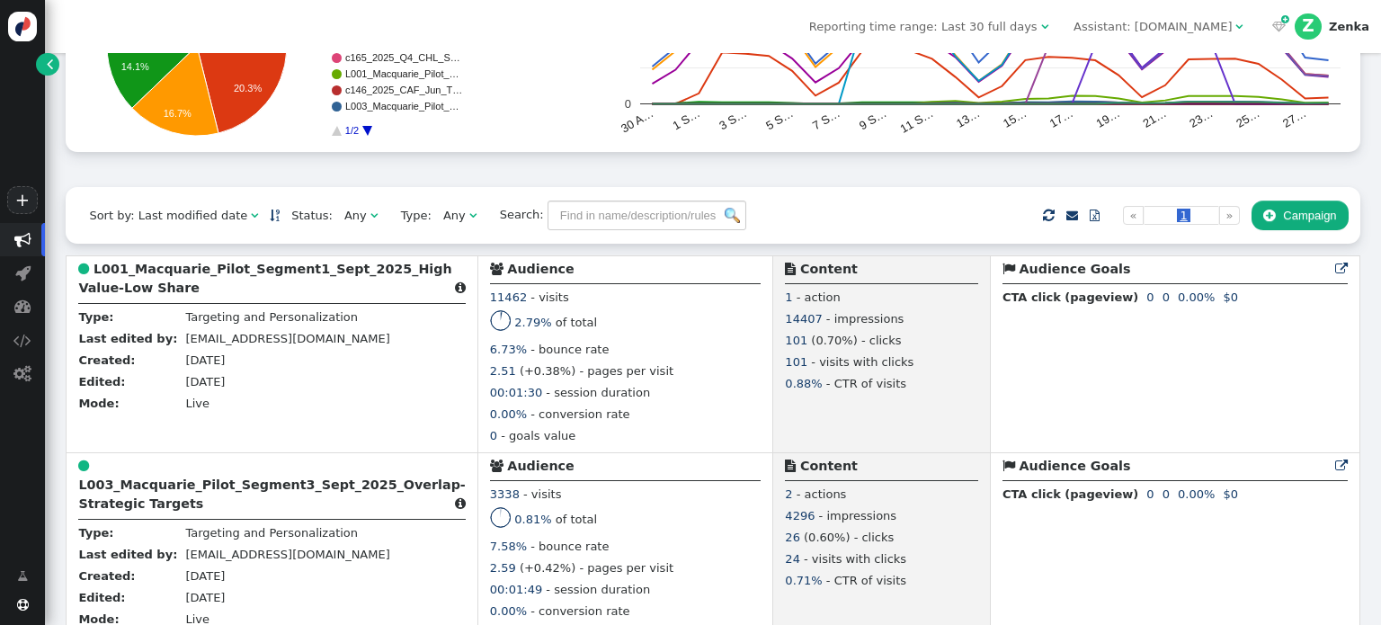
click at [389, 224] on span "Type:" at bounding box center [410, 216] width 42 height 18
click at [344, 225] on div "Any" at bounding box center [355, 216] width 22 height 18
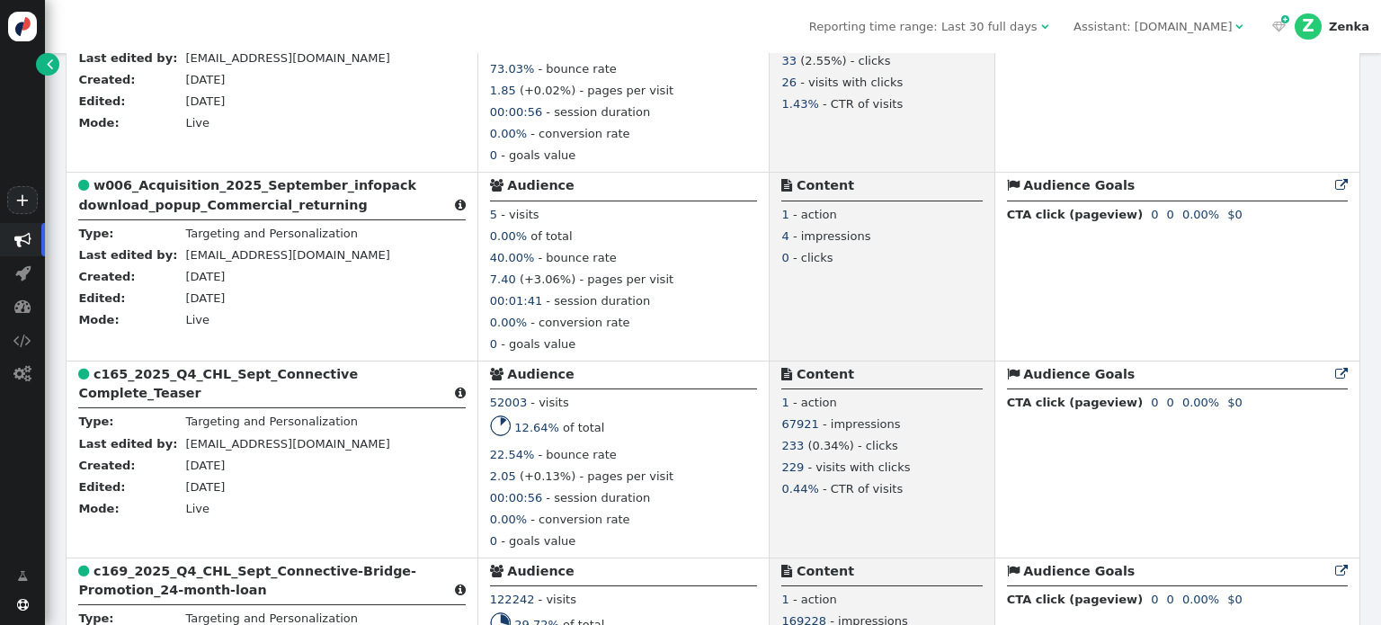
scroll to position [1707, 0]
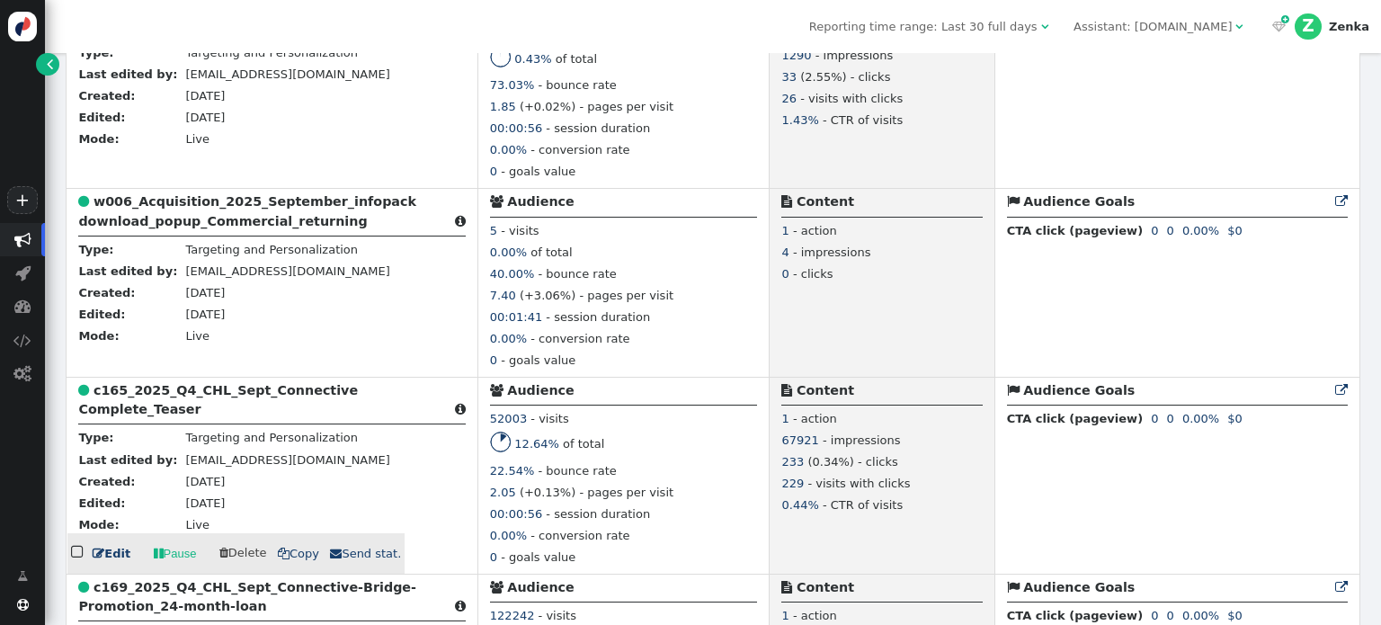
click at [491, 442] on icon at bounding box center [501, 438] width 20 height 10
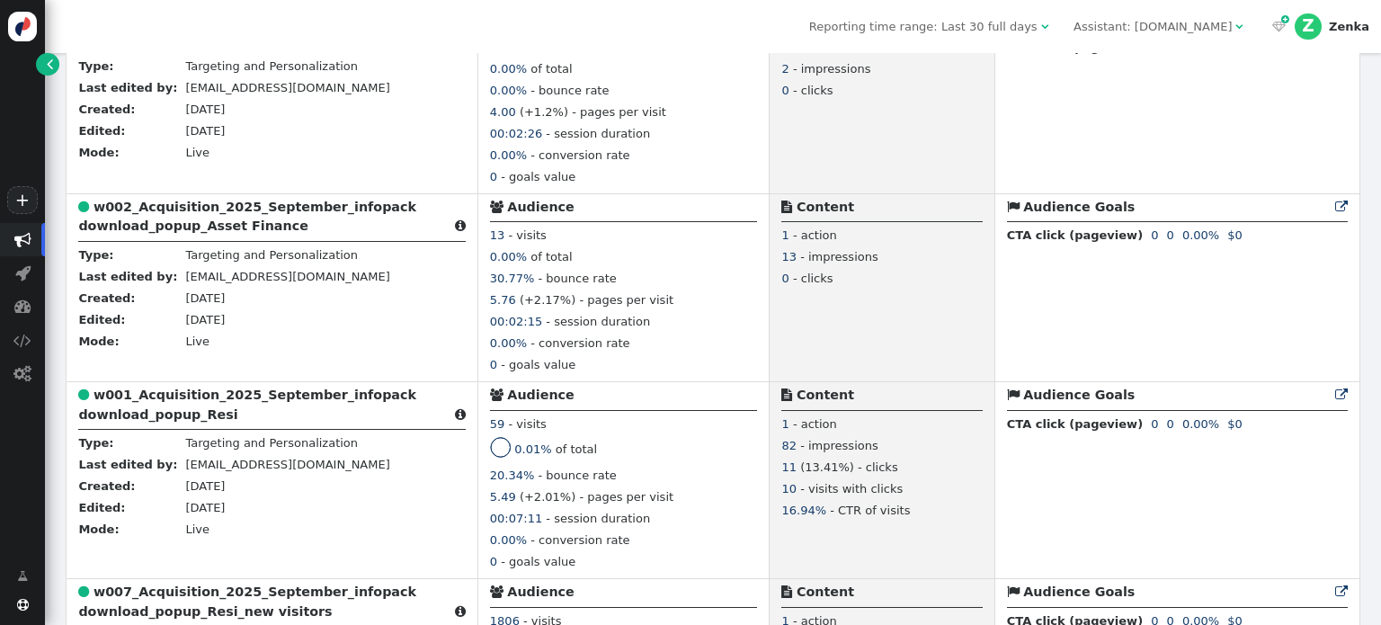
scroll to position [1110, 0]
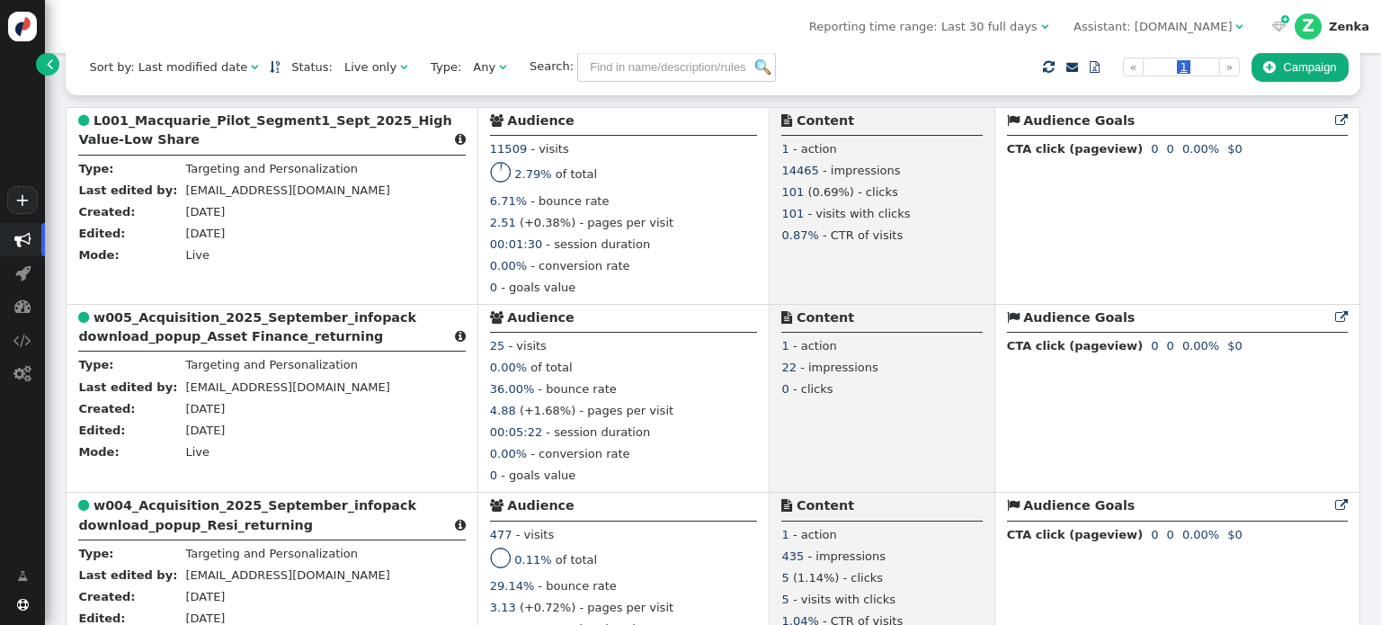
drag, startPoint x: 1380, startPoint y: 350, endPoint x: 1371, endPoint y: 158, distance: 191.8
click at [1371, 158] on div " Targeting  Products  Emails  3rd-party emails  General ? Active Campaigns…" at bounding box center [713, 339] width 1336 height 572
